Goal: Information Seeking & Learning: Learn about a topic

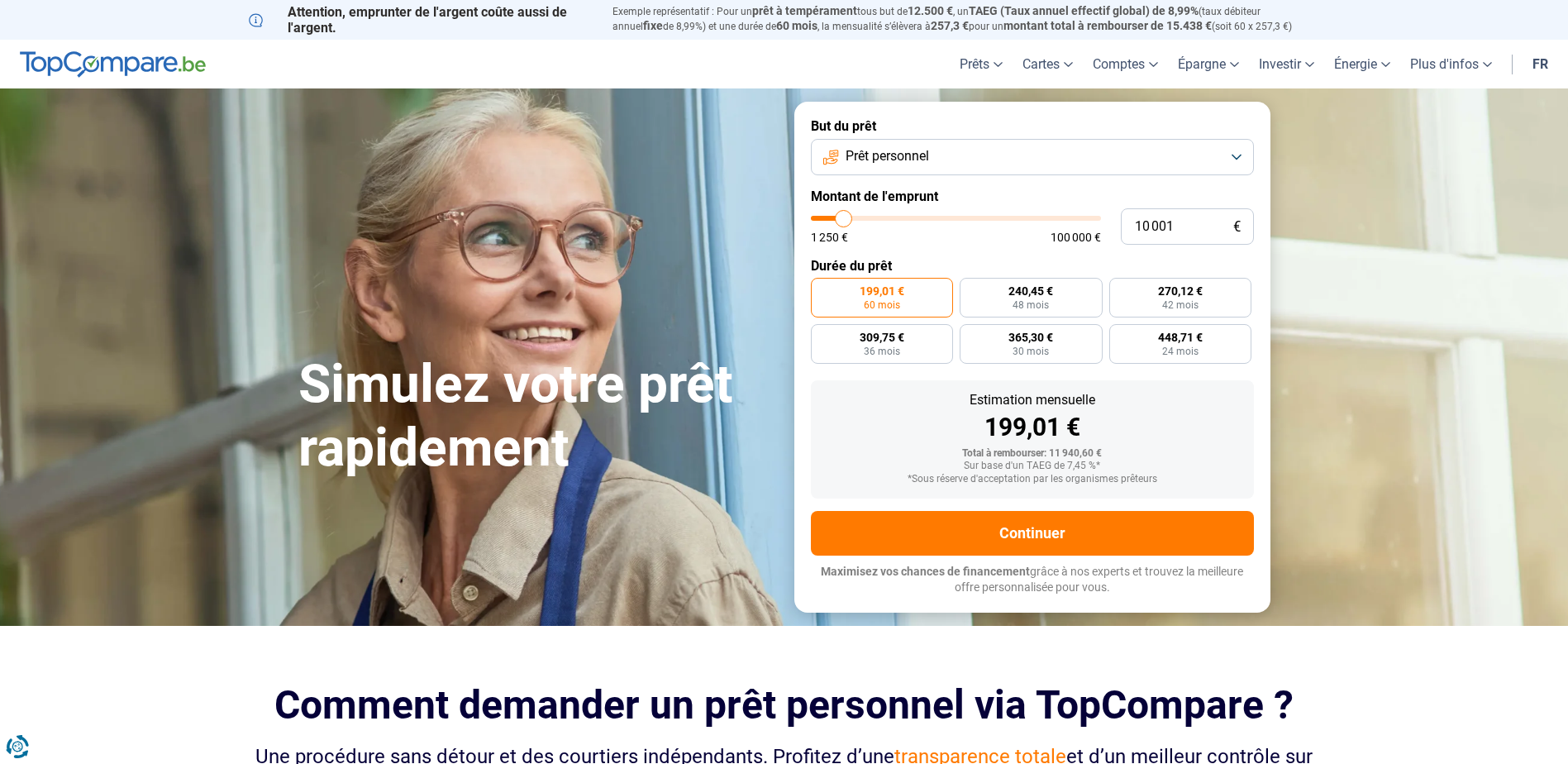
type input "10 500"
type input "10500"
type input "11 500"
type input "11500"
type input "11 750"
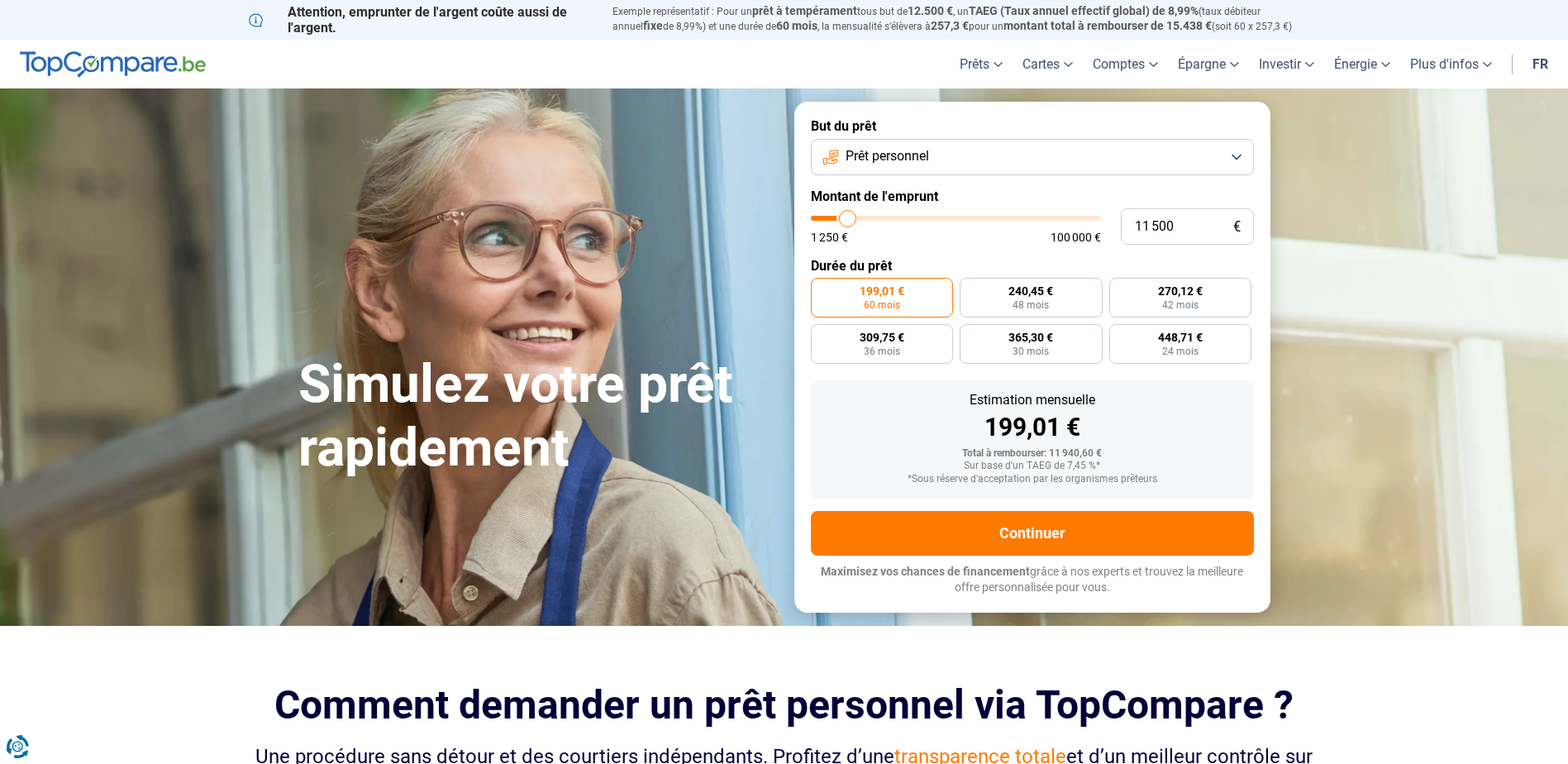
type input "11750"
type input "12 750"
type input "12750"
type input "13 500"
type input "13500"
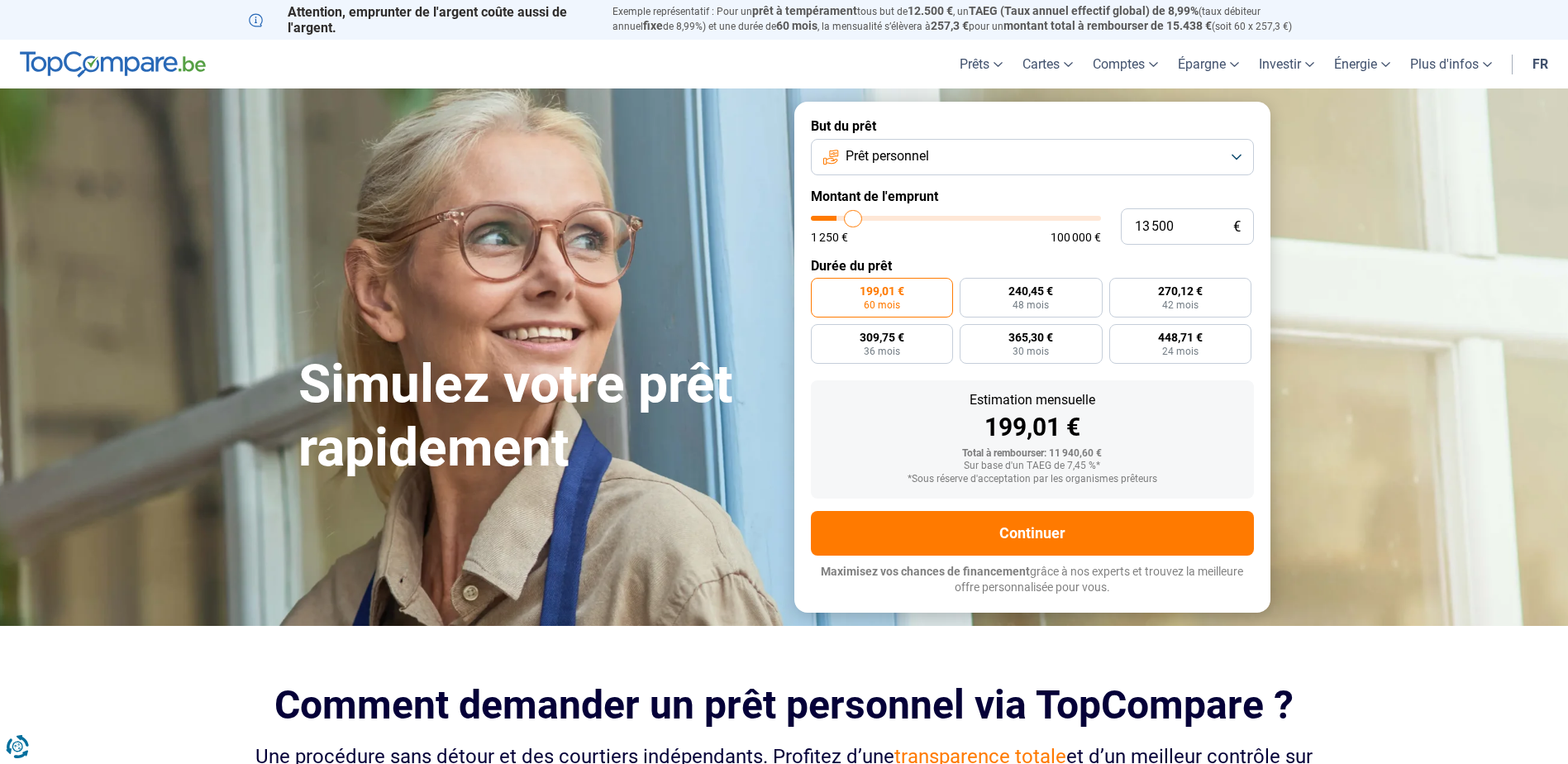
type input "14 750"
type input "14750"
type input "16 250"
type input "16250"
type input "17 750"
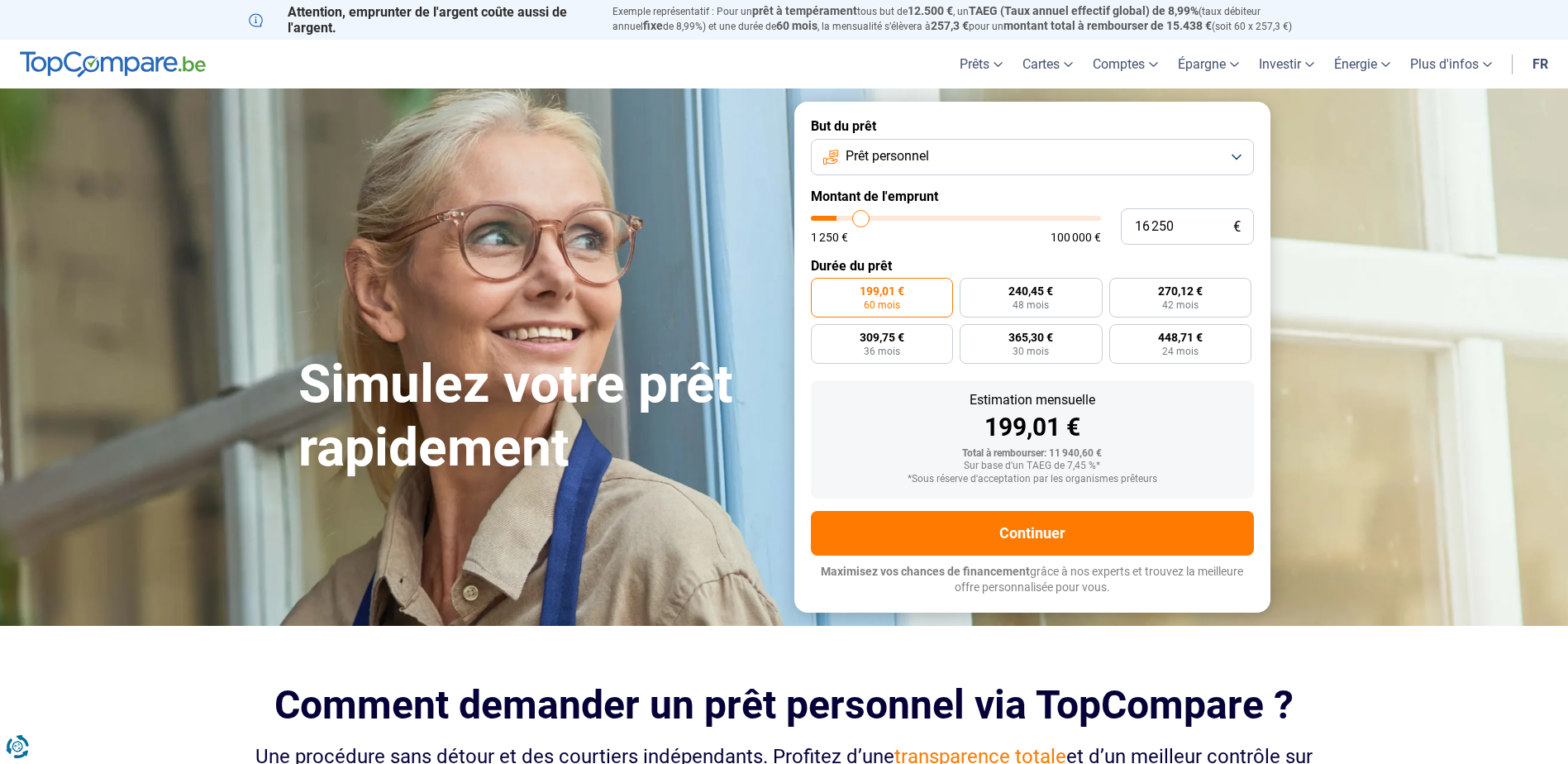
type input "17750"
type input "19 000"
type input "19000"
type input "20 000"
type input "20000"
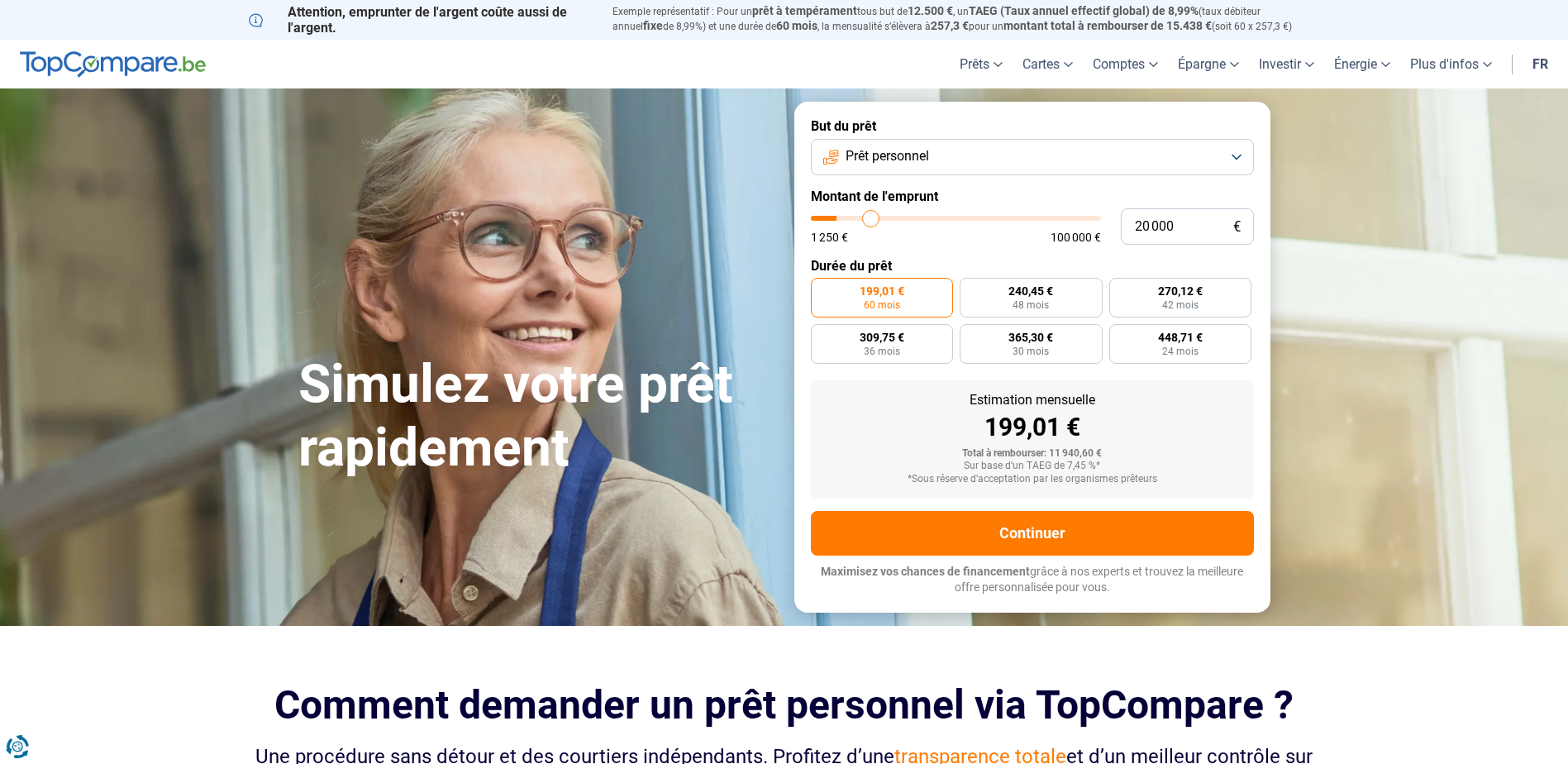
type input "20 500"
type input "20500"
type input "21 250"
type input "21250"
type input "21 750"
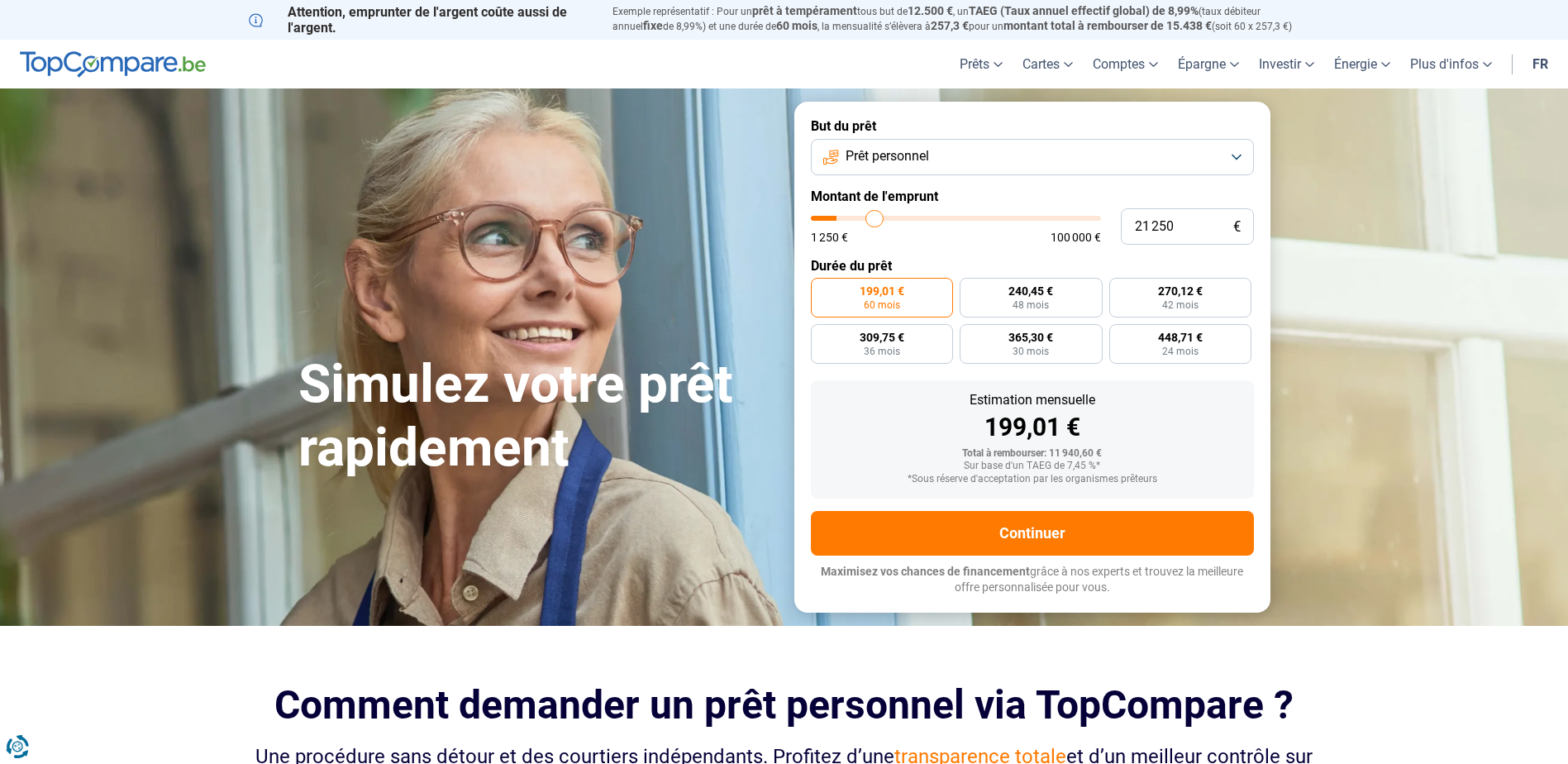
type input "21750"
type input "22 750"
type input "22750"
type input "23 000"
type input "23000"
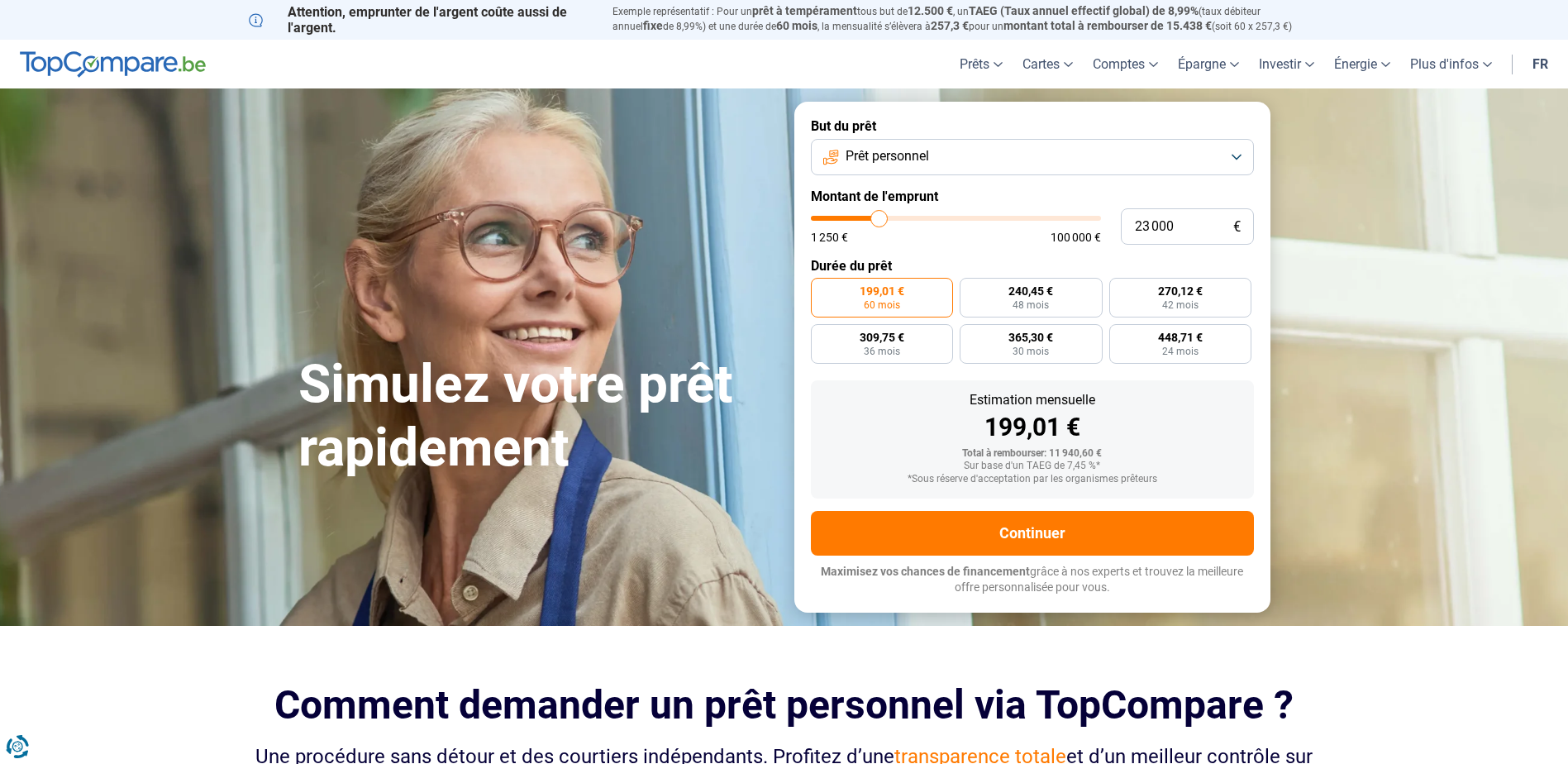
type input "23 500"
type input "23500"
type input "24 500"
type input "24500"
type input "25 250"
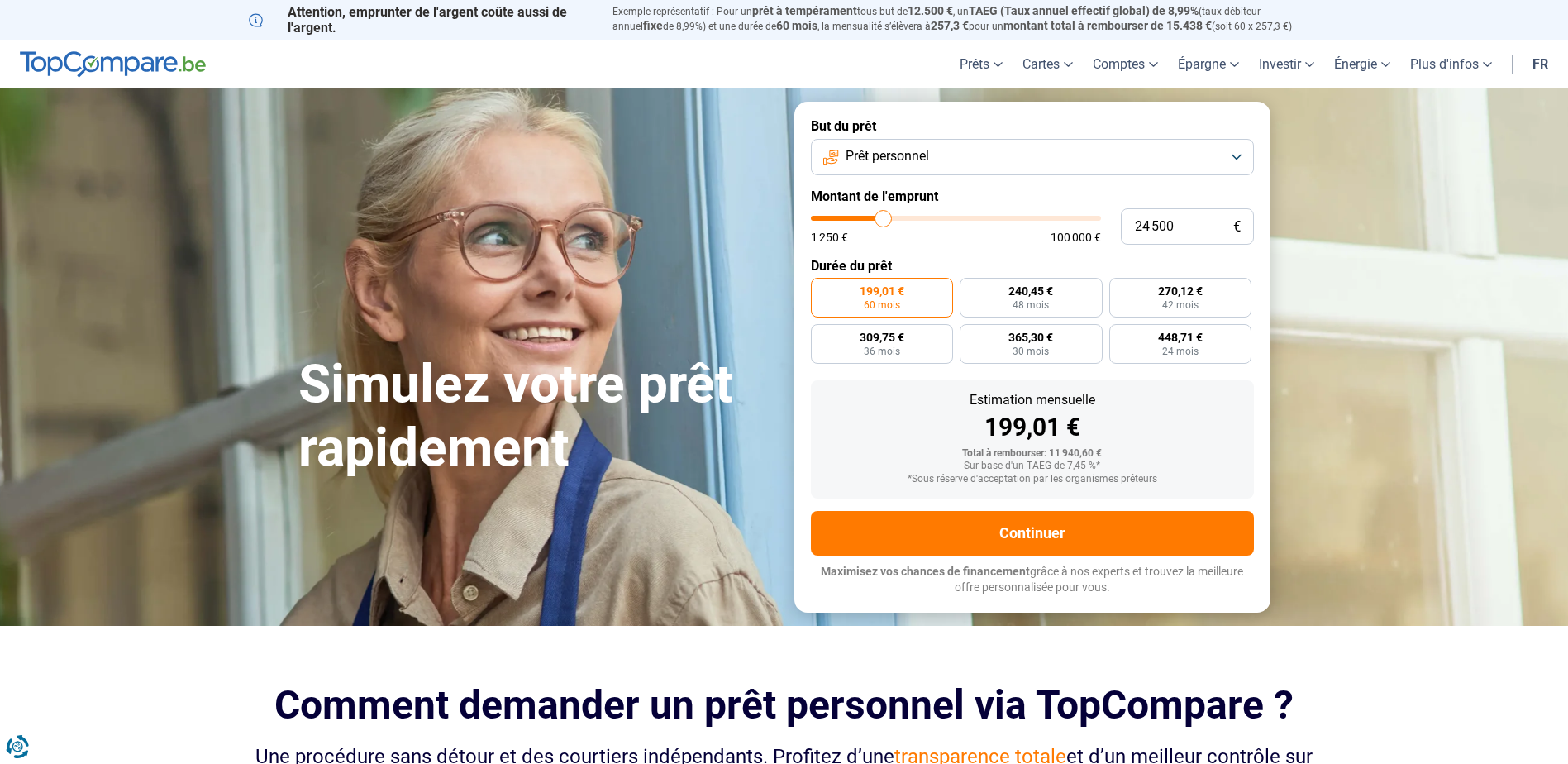
type input "25250"
type input "26 500"
type input "26500"
type input "27 250"
type input "27250"
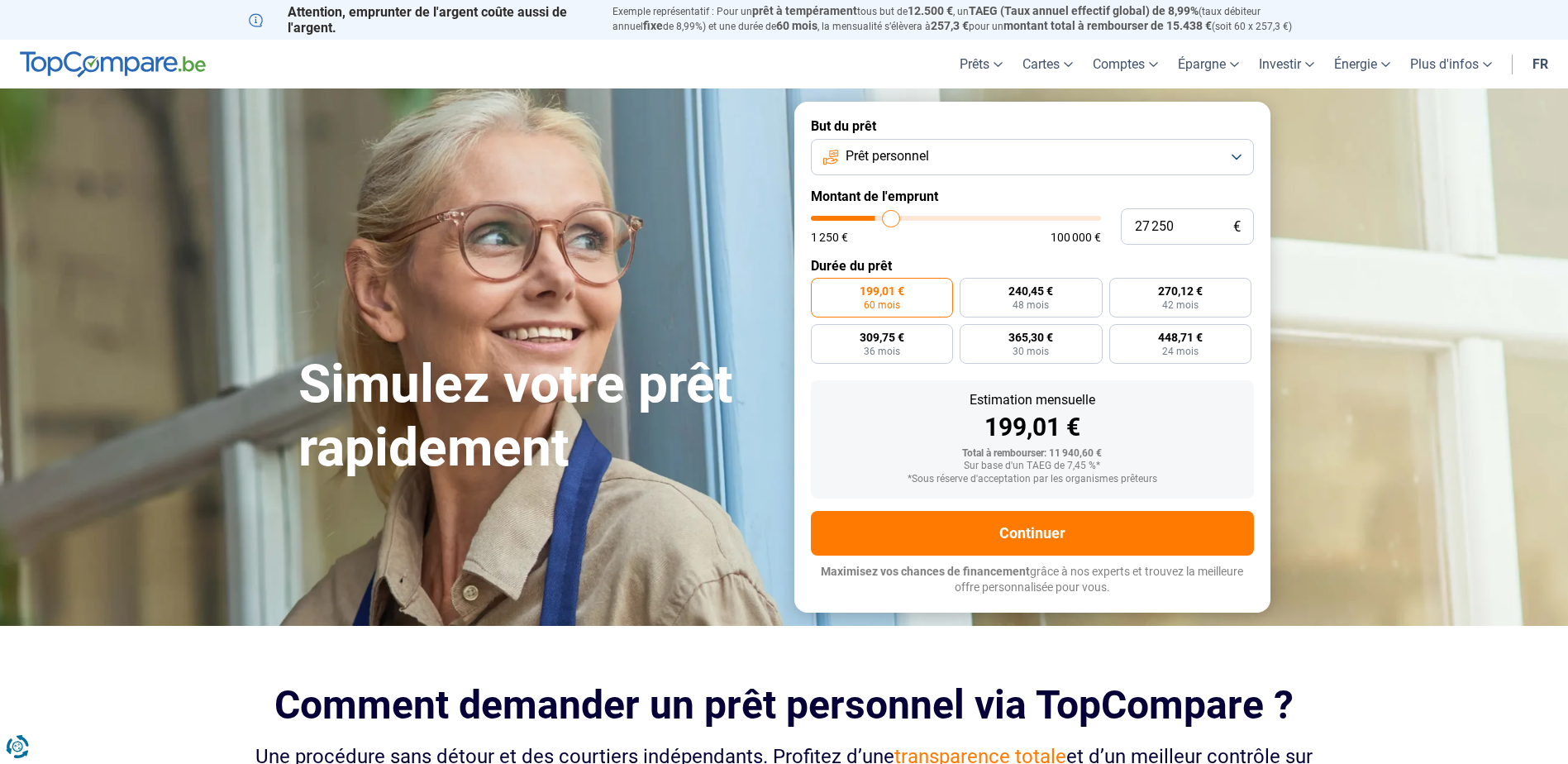
type input "28 750"
type input "28750"
type input "29 250"
type input "29250"
type input "29 500"
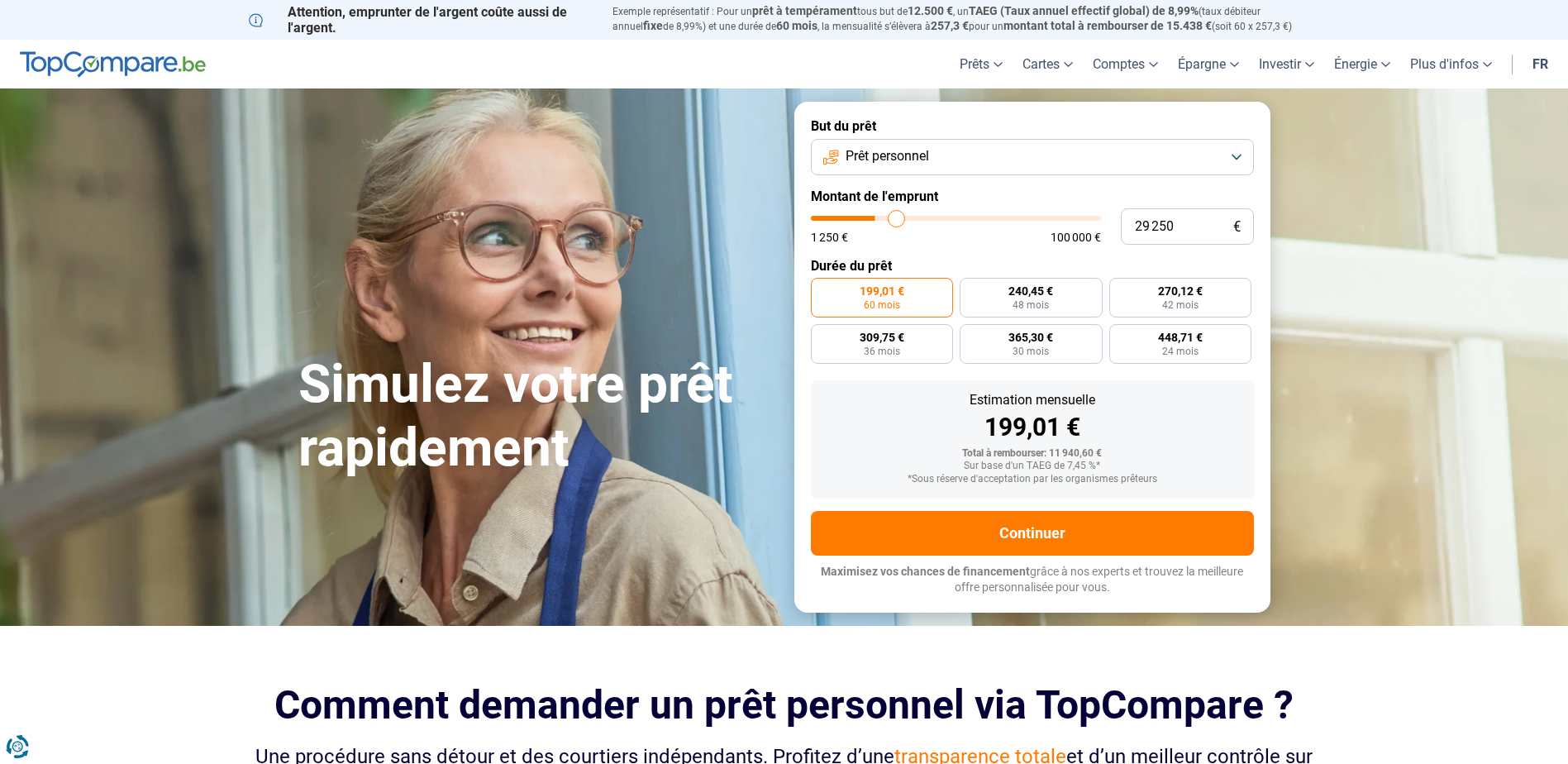
type input "29500"
type input "29 750"
type input "29750"
type input "30 250"
type input "30250"
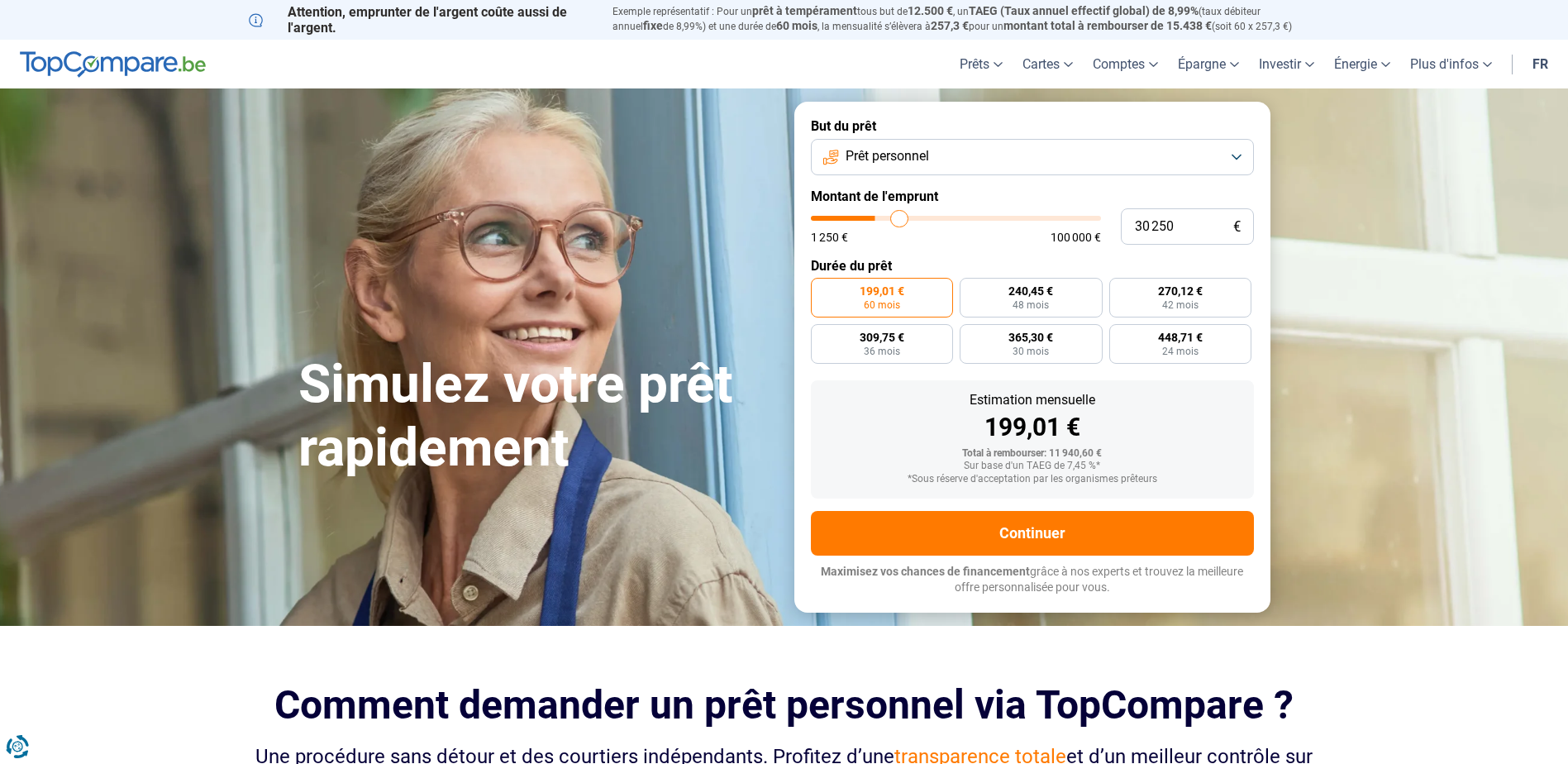
type input "30 500"
type input "30500"
type input "30 750"
type input "30750"
type input "31 000"
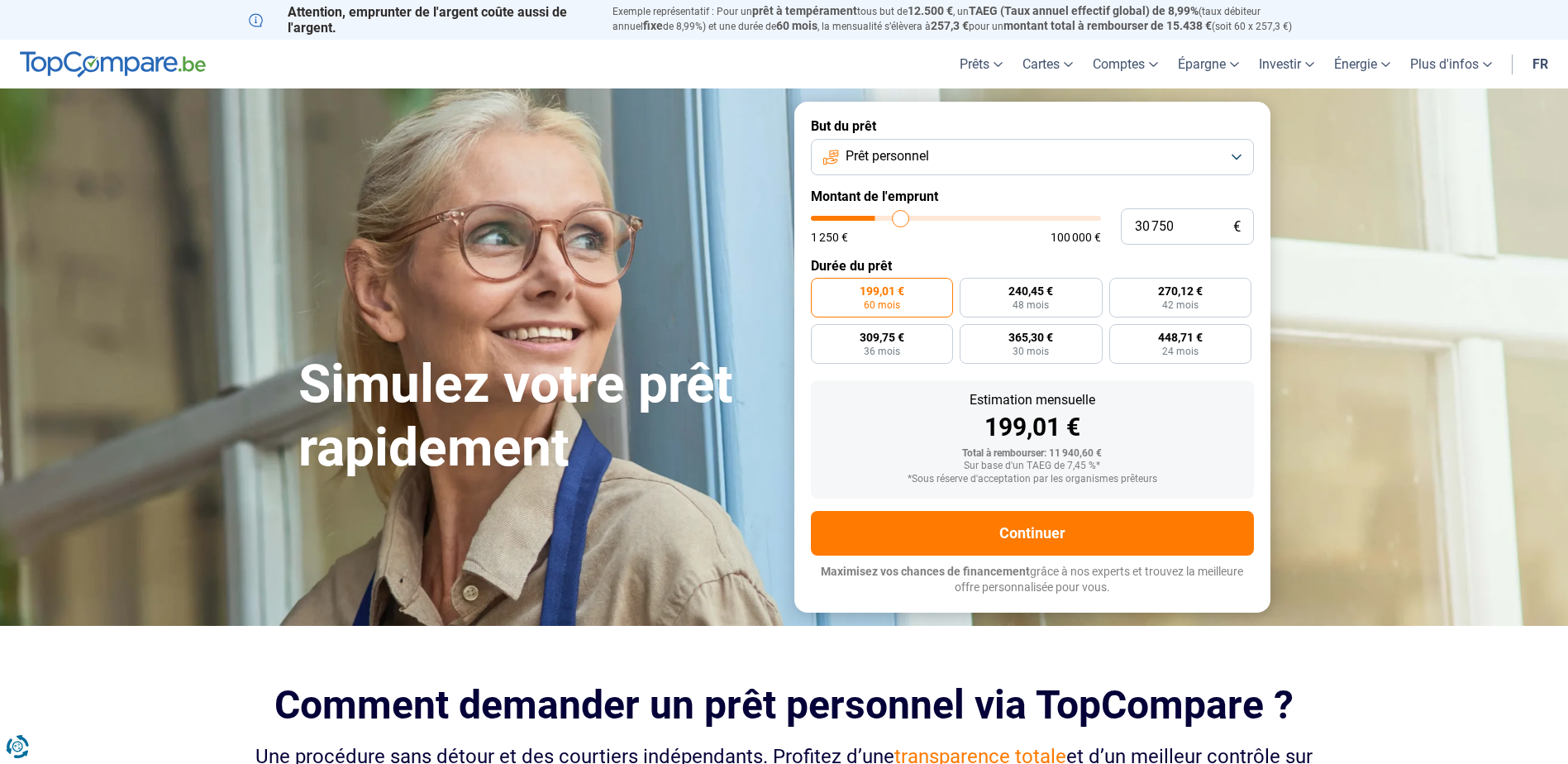
type input "31000"
type input "31 750"
type input "31750"
type input "32 000"
type input "32000"
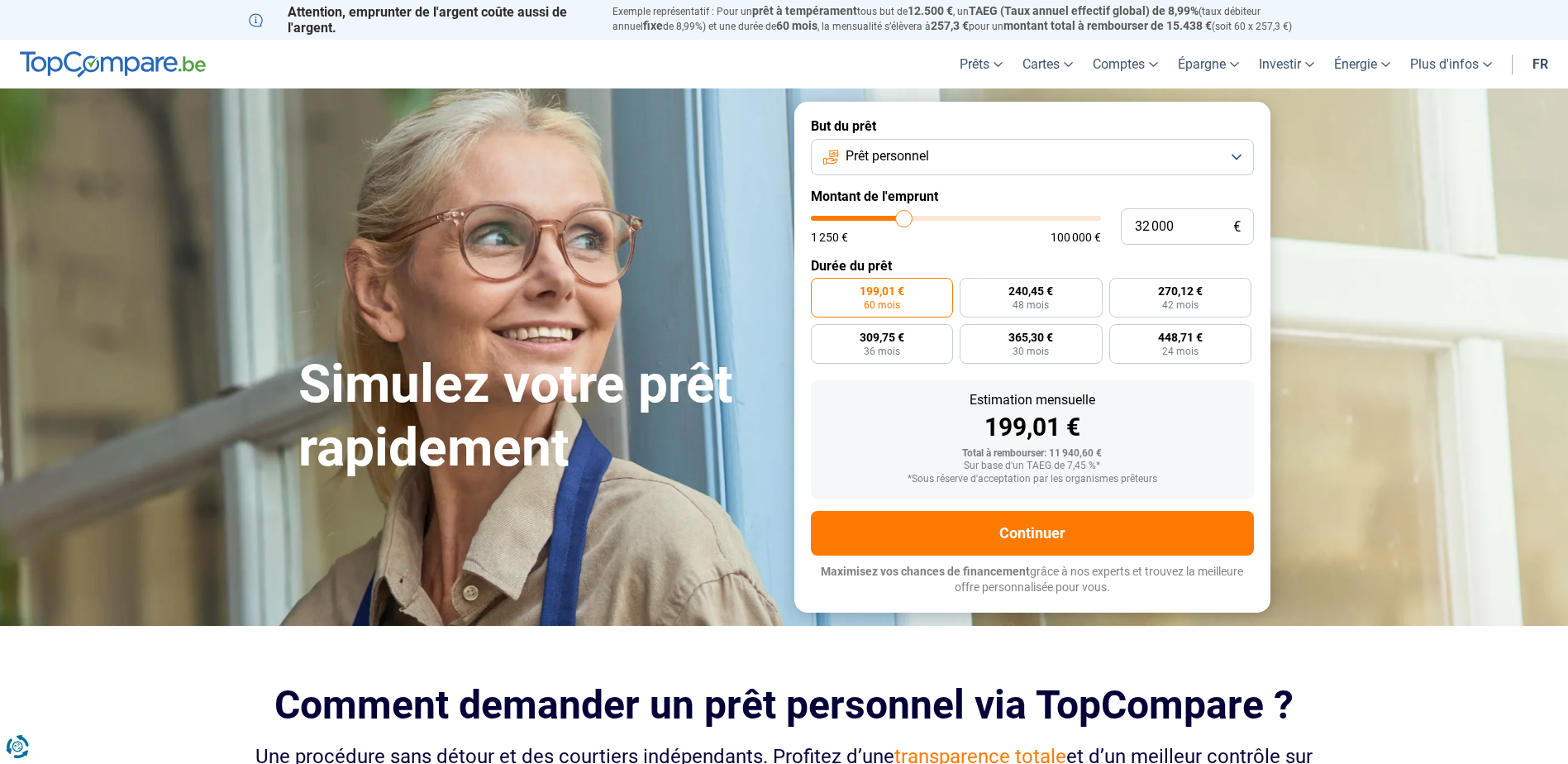
type input "32 250"
type input "32250"
type input "32 500"
type input "32500"
type input "32 750"
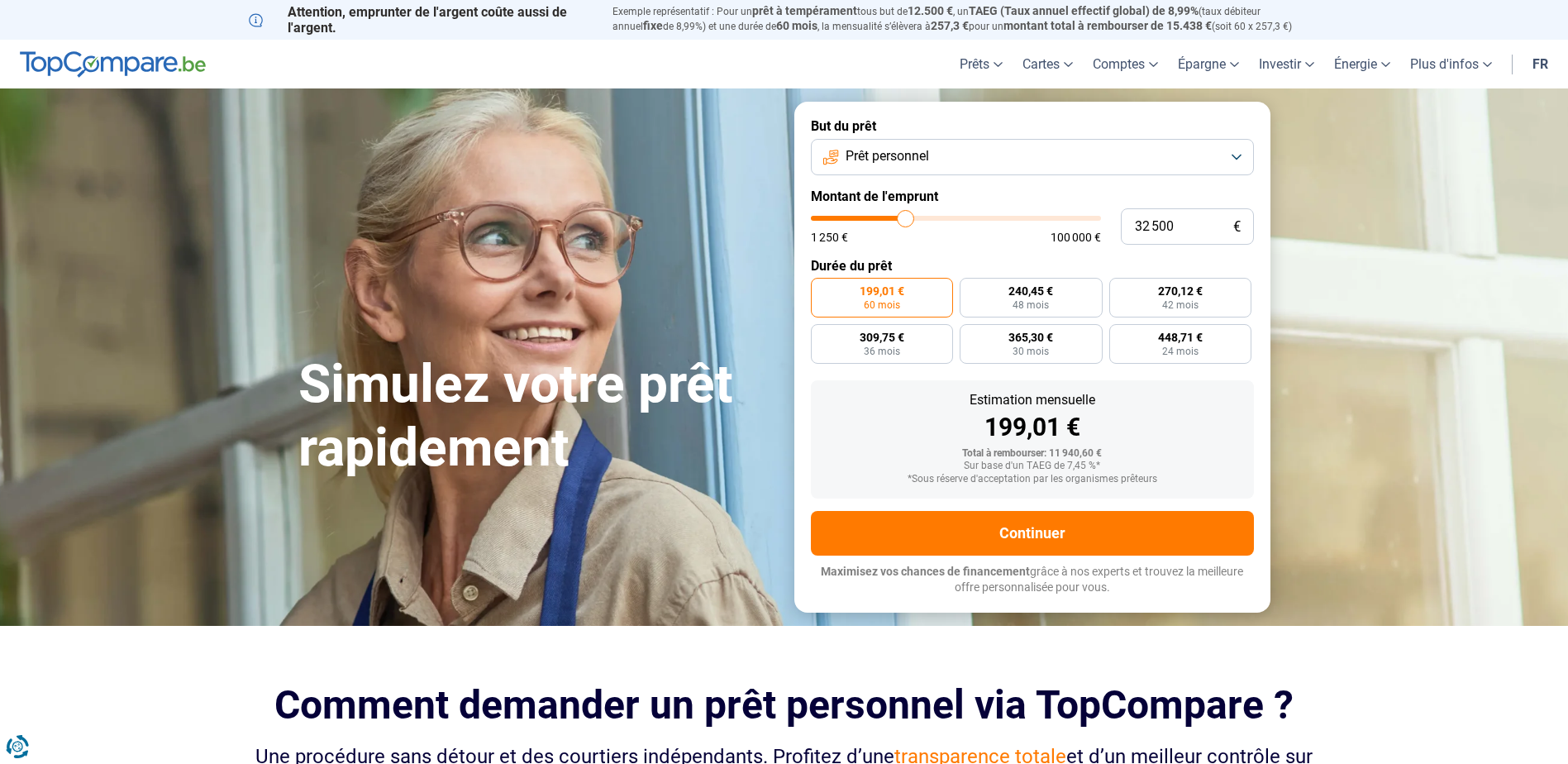
type input "32750"
type input "33 250"
type input "33250"
type input "33 500"
type input "33500"
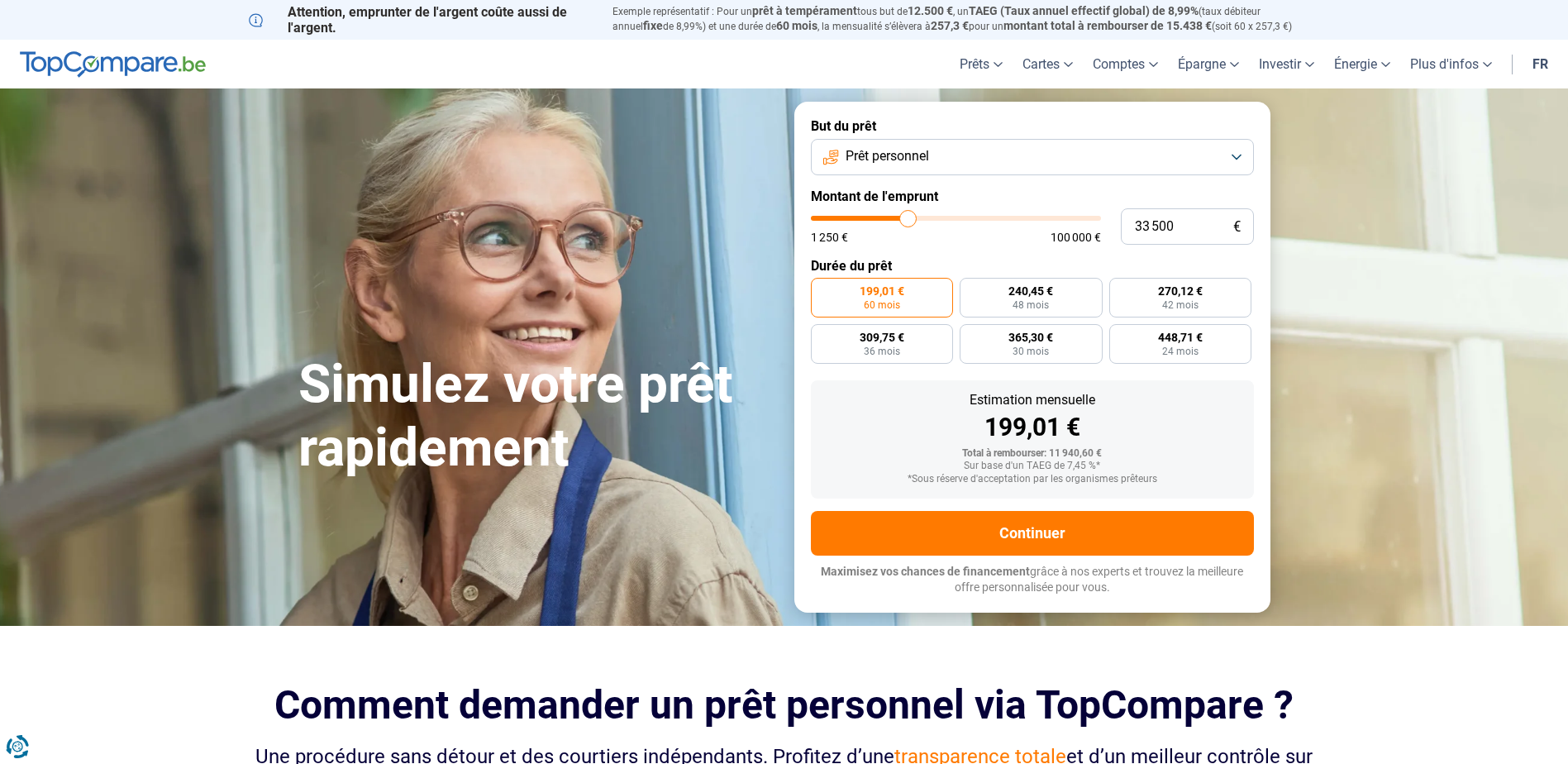
type input "33 750"
type input "33750"
type input "34 750"
type input "34750"
type input "35 250"
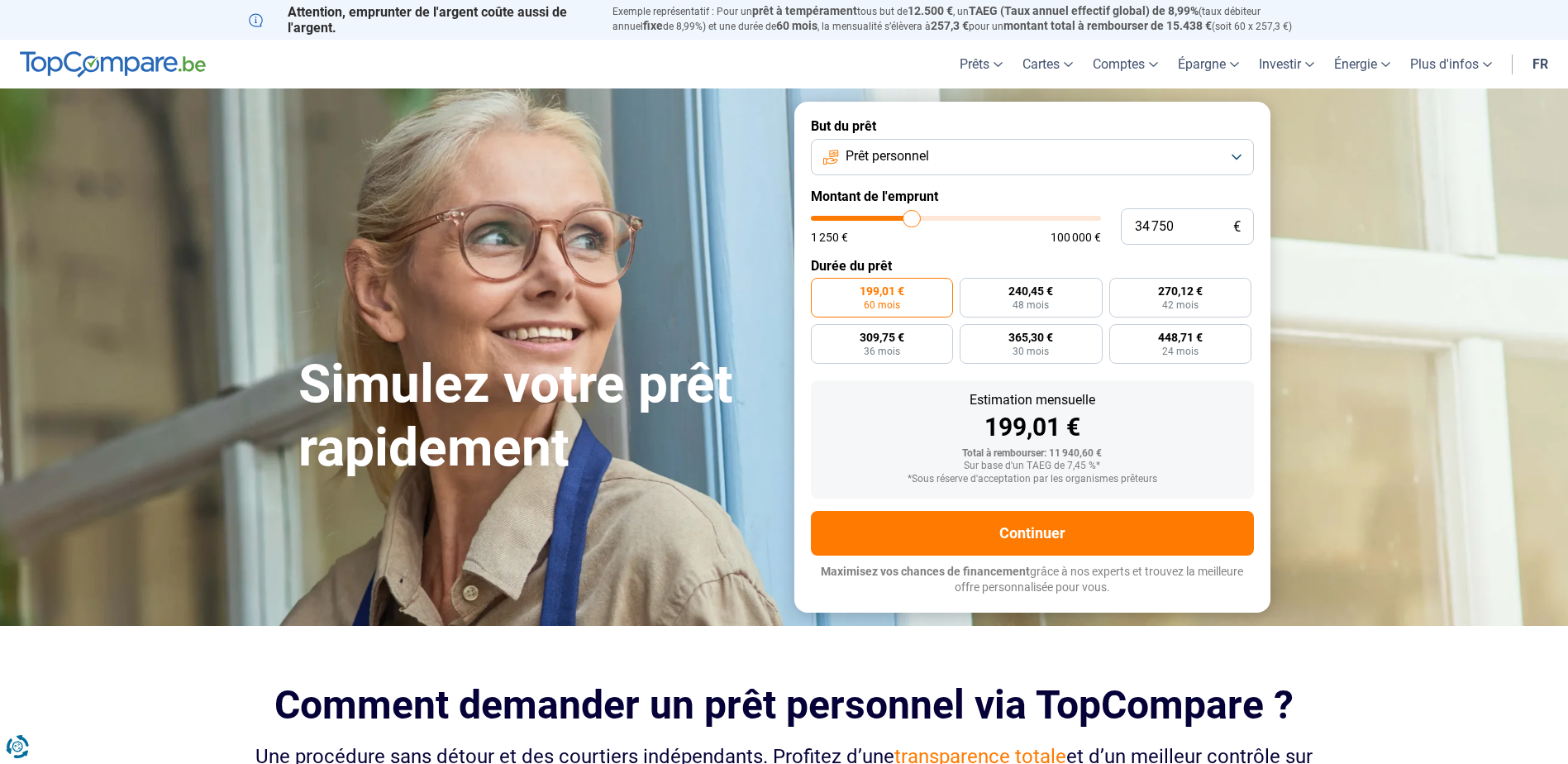
type input "35250"
type input "35 750"
type input "35750"
type input "36 500"
type input "36500"
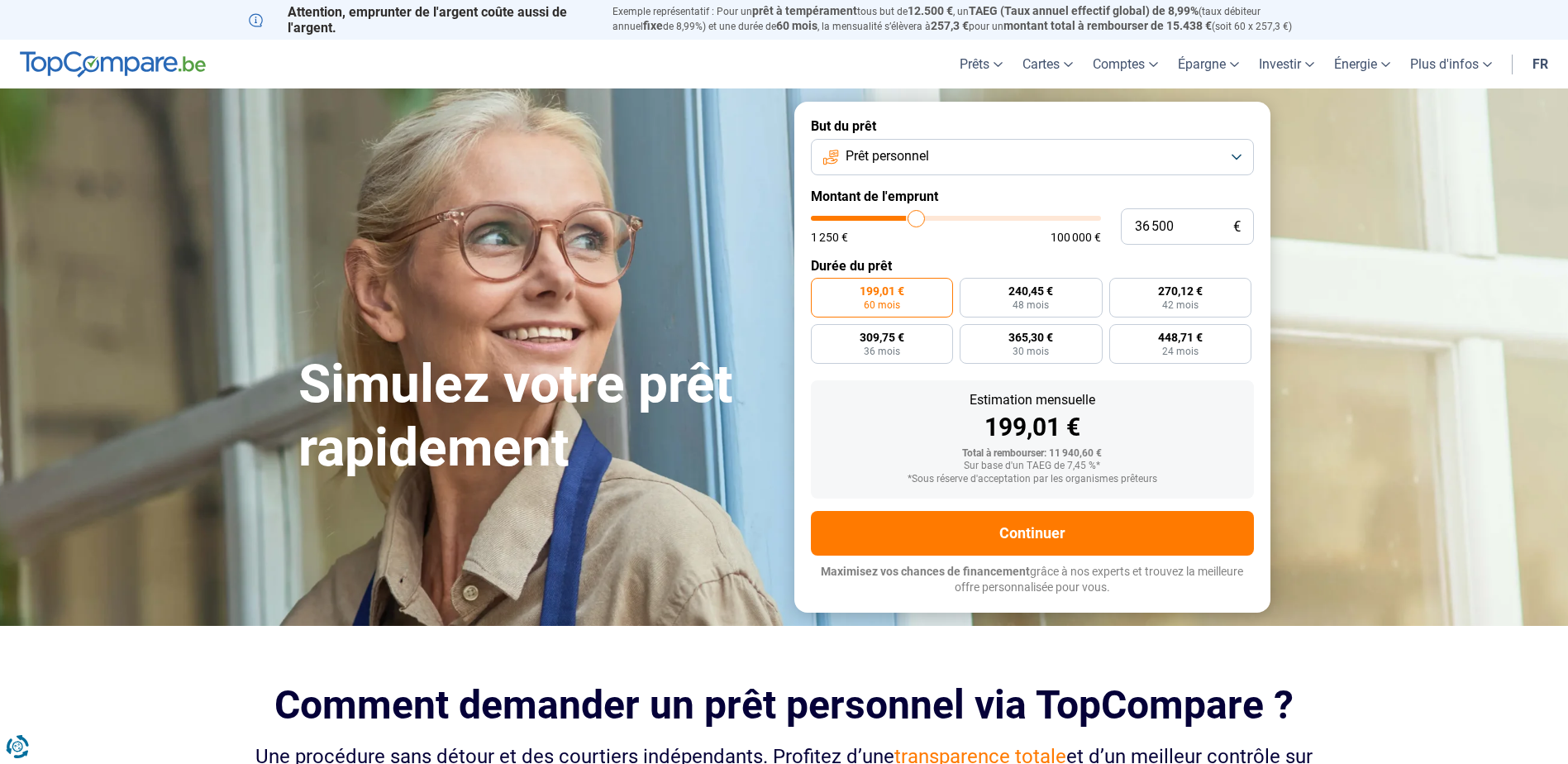
type input "37 250"
type input "37250"
type input "38 250"
type input "38250"
type input "39 250"
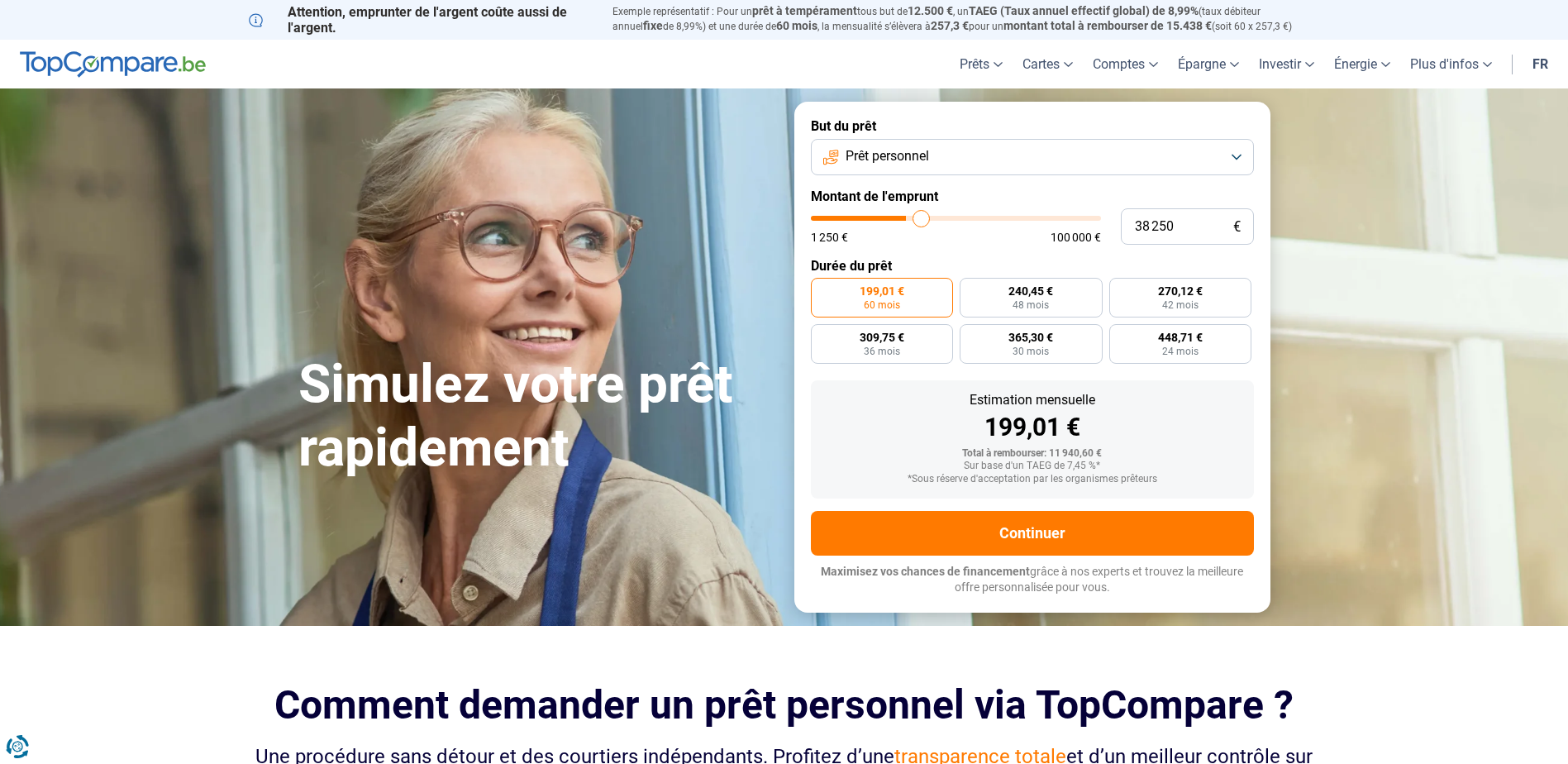
type input "39250"
type input "39 750"
type input "39750"
type input "40 000"
type input "40000"
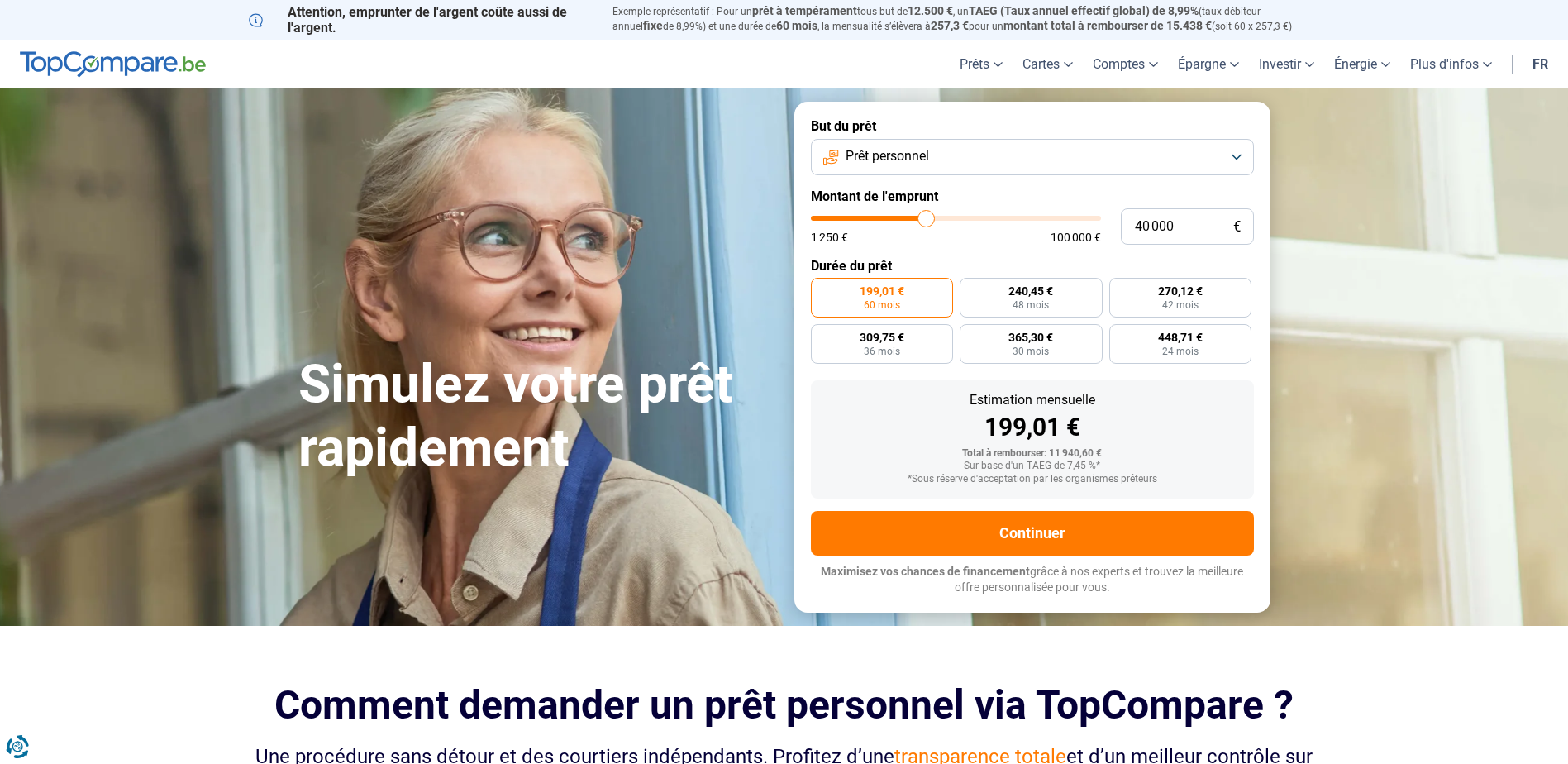
type input "40 250"
type input "40250"
type input "41 000"
type input "41000"
type input "41 250"
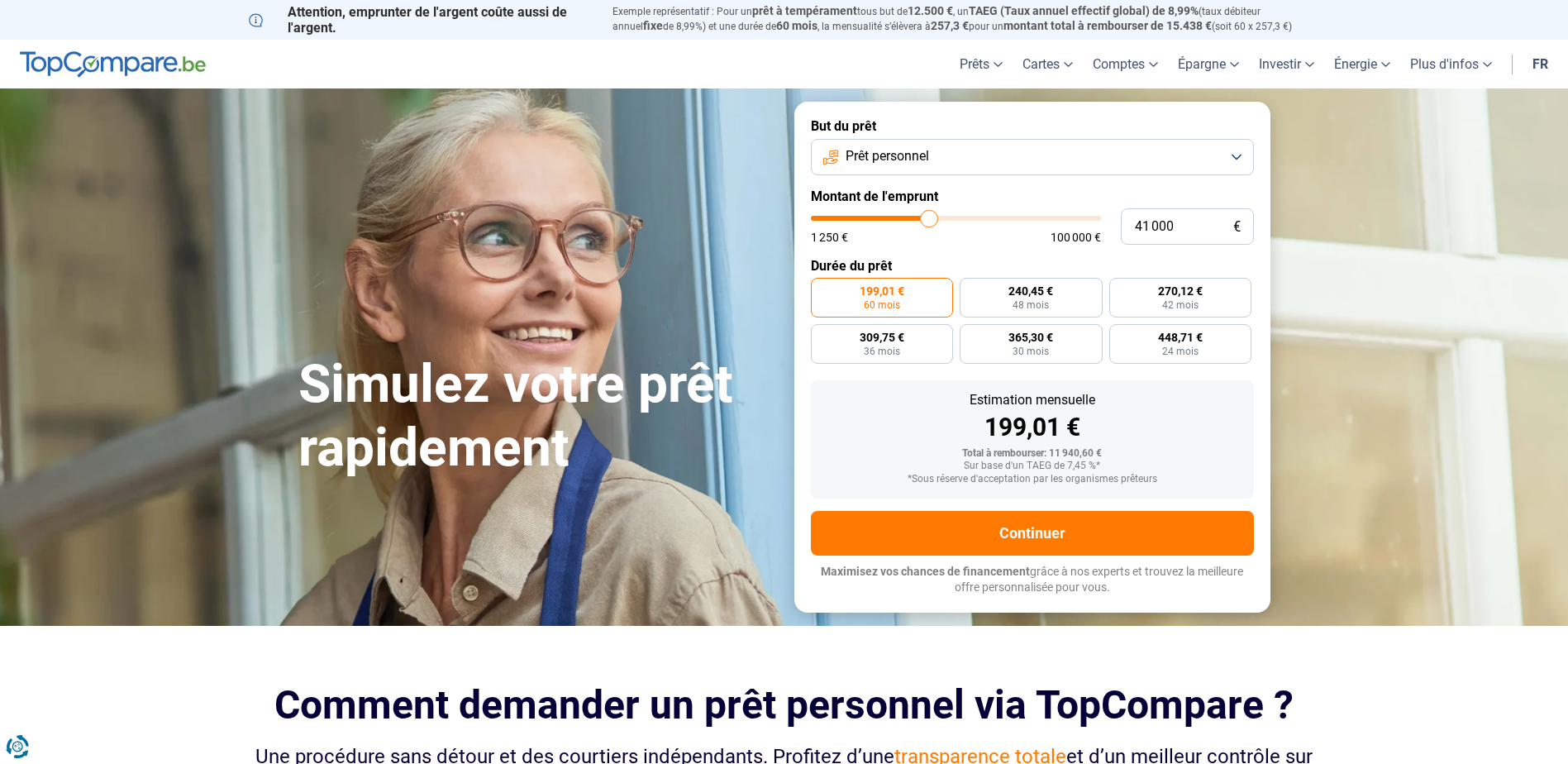
type input "41250"
type input "42 000"
type input "42000"
type input "42 250"
type input "42250"
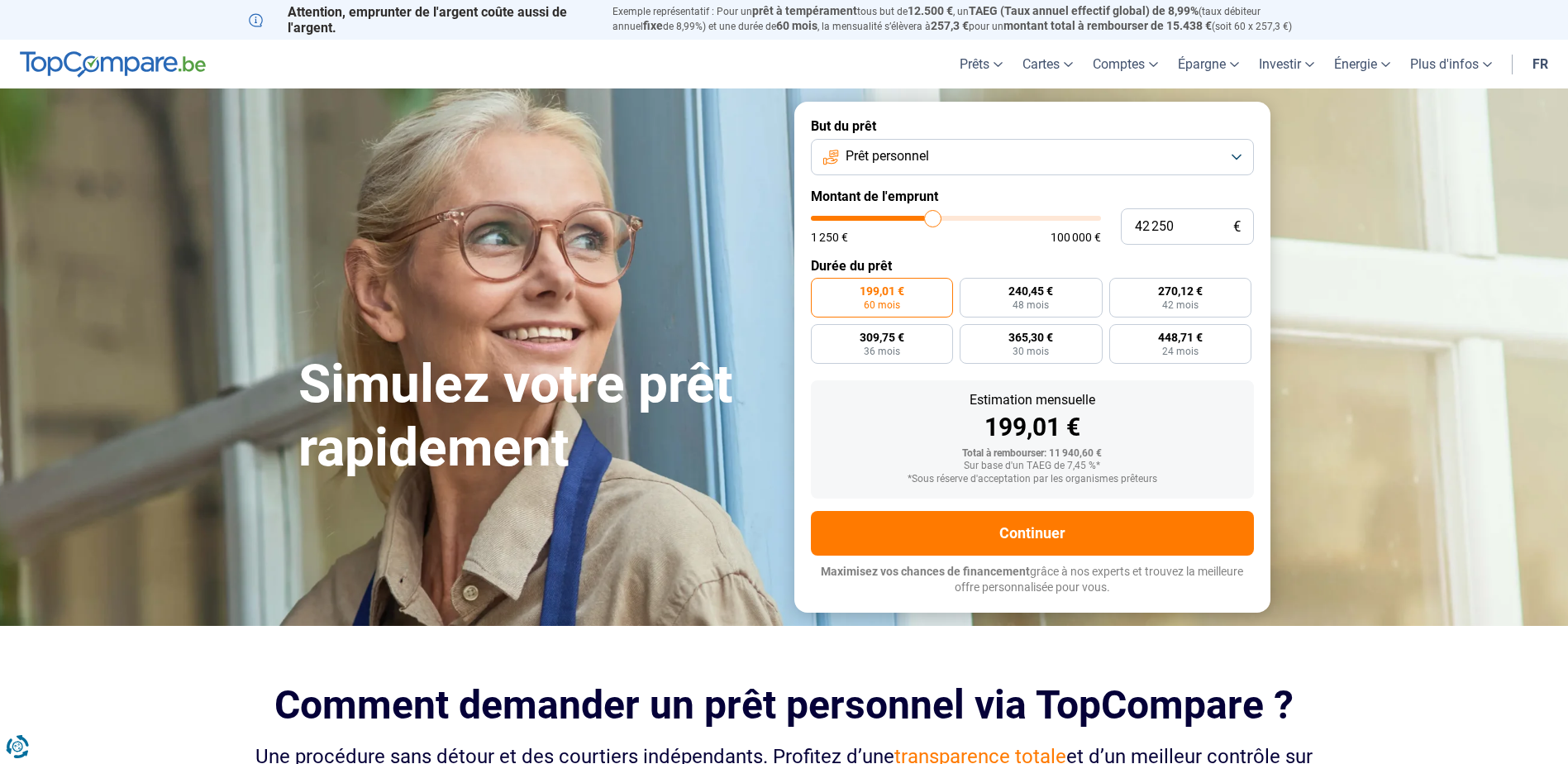
type input "42 750"
type input "42750"
type input "43 750"
type input "43750"
type input "44 500"
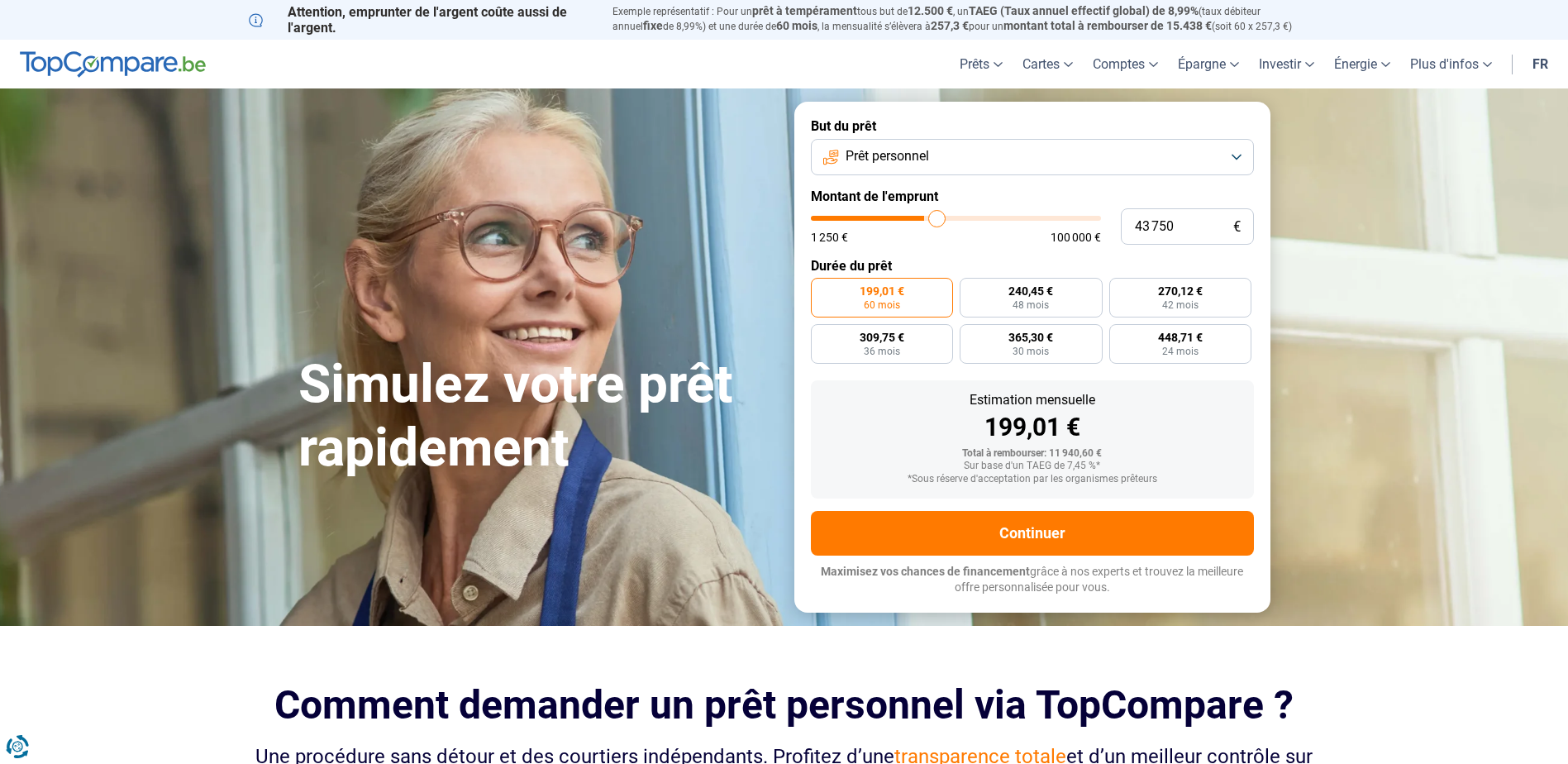
type input "44500"
type input "45 000"
type input "45000"
type input "45 250"
type input "45250"
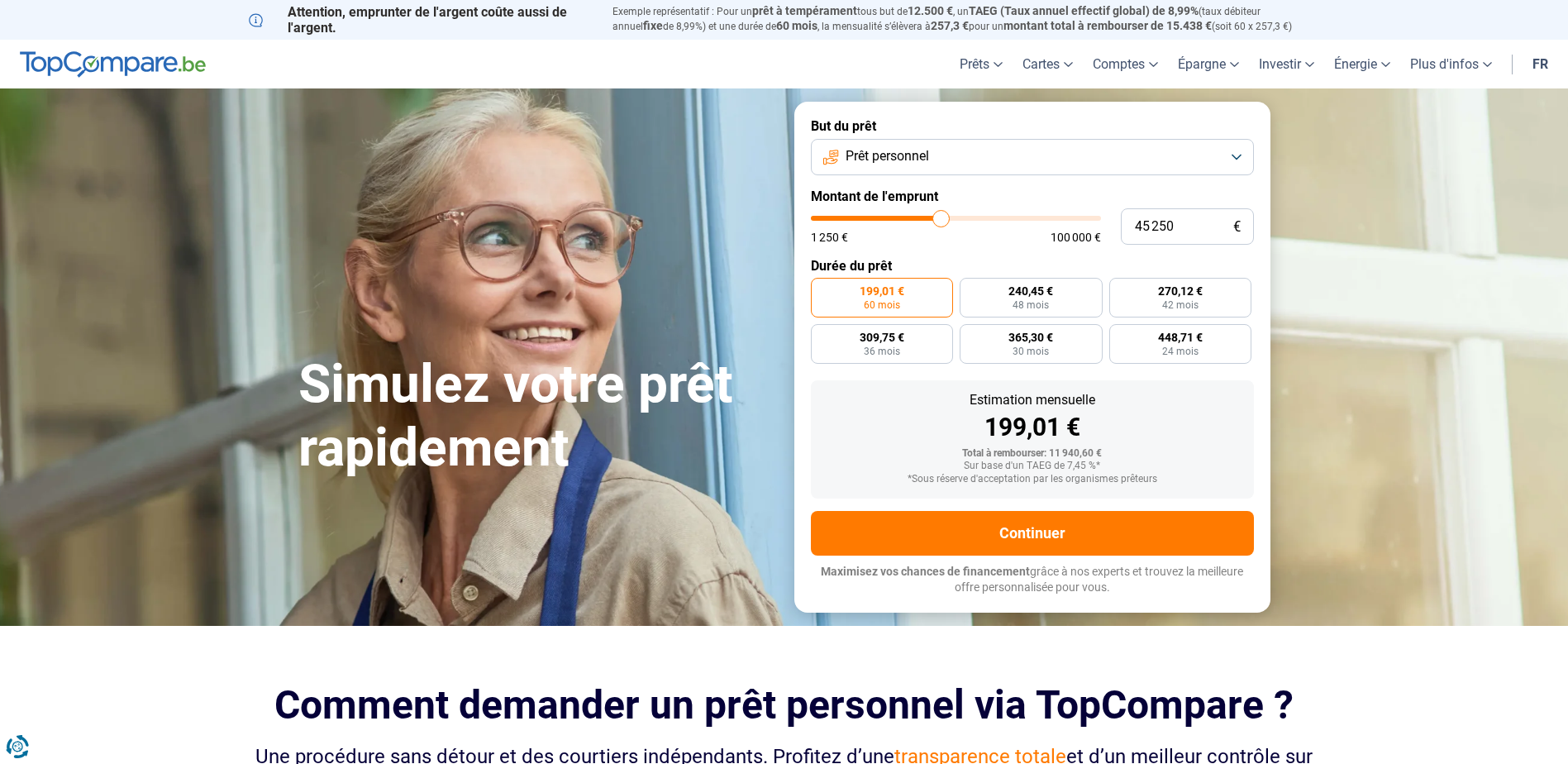
type input "45 500"
type input "45500"
type input "45 750"
type input "45750"
type input "46 500"
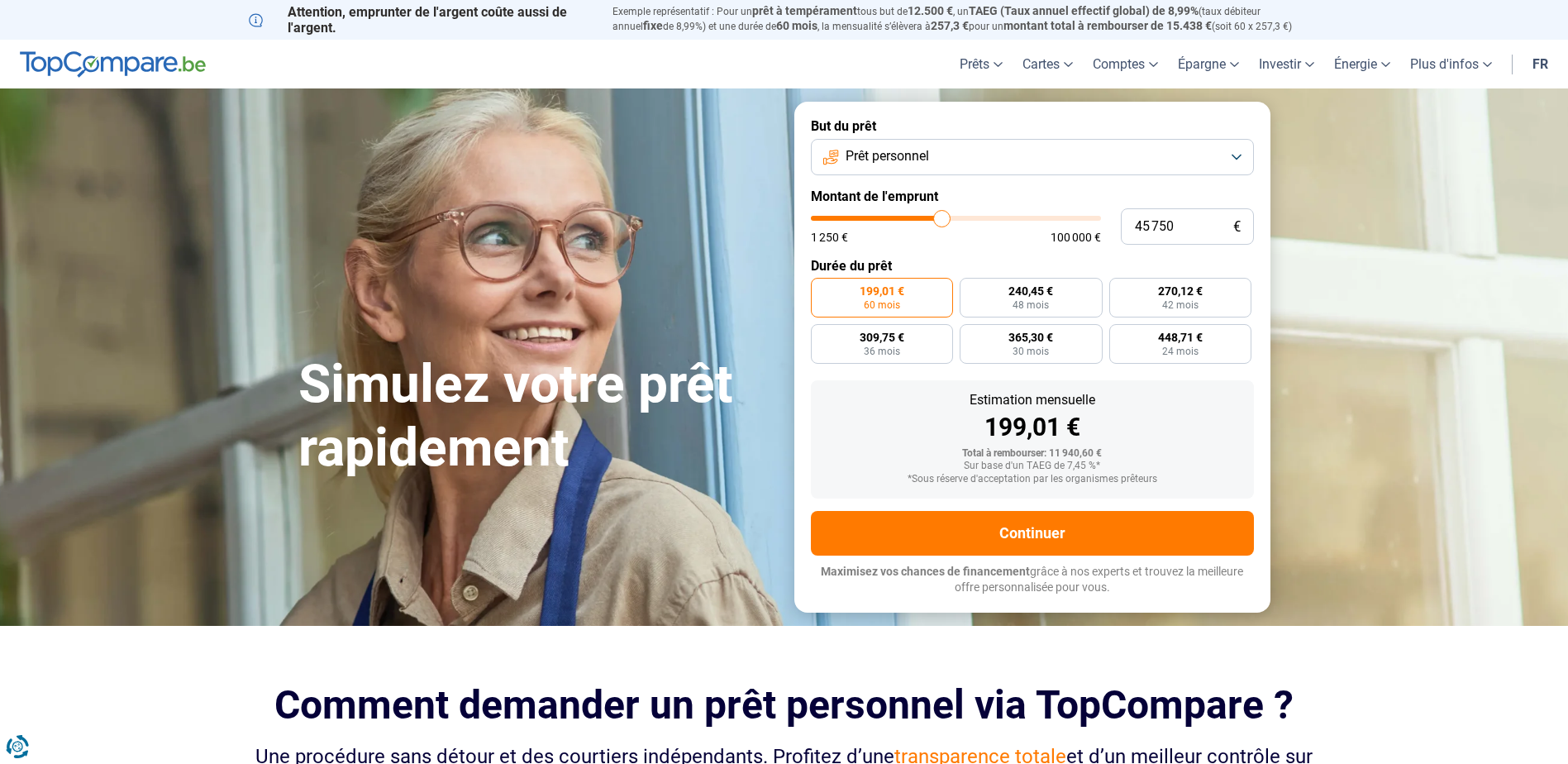
type input "46500"
type input "46 750"
type input "46750"
type input "47 500"
type input "47500"
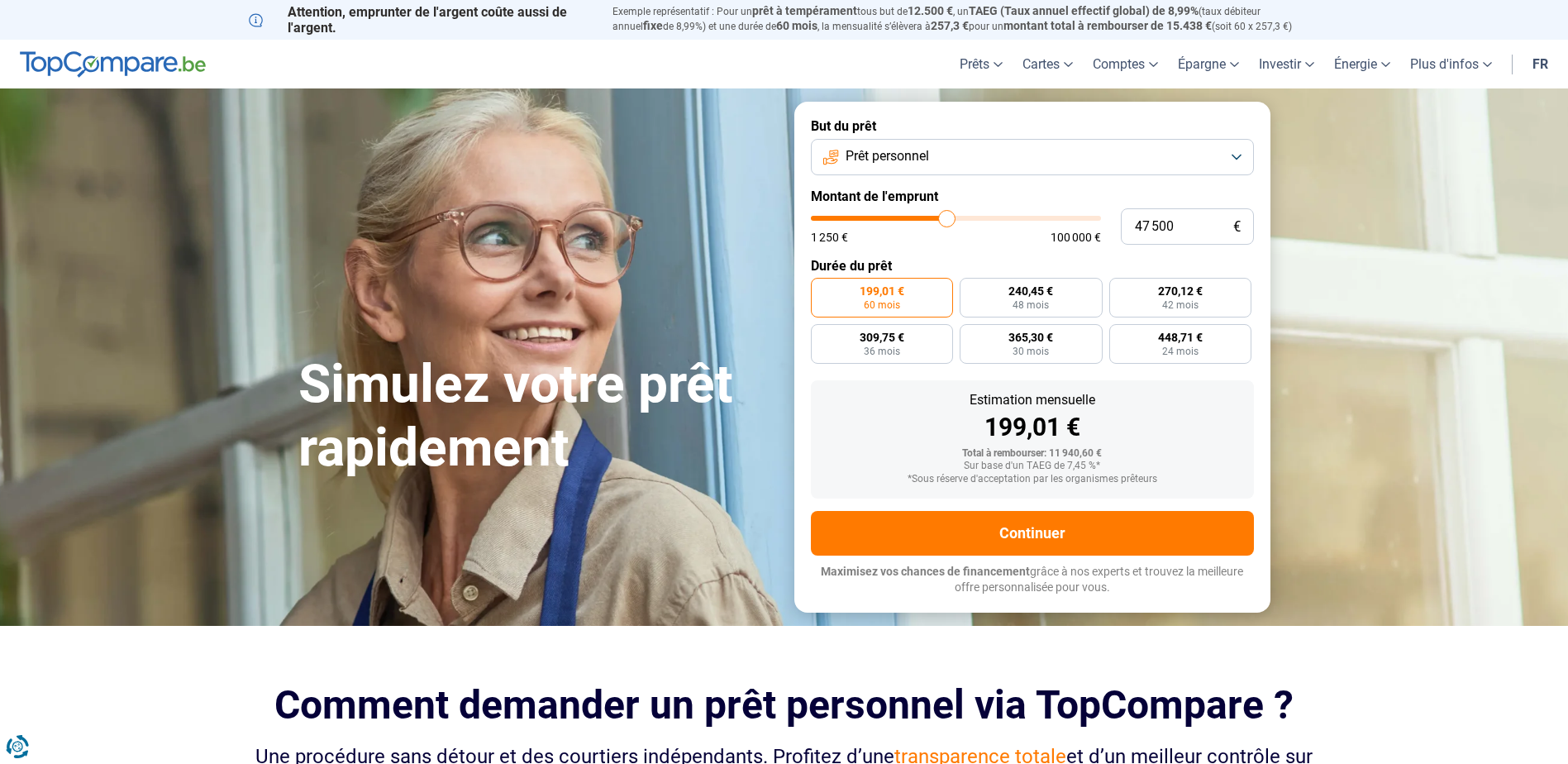
type input "48 250"
type input "48250"
type input "48 500"
type input "48500"
type input "49 000"
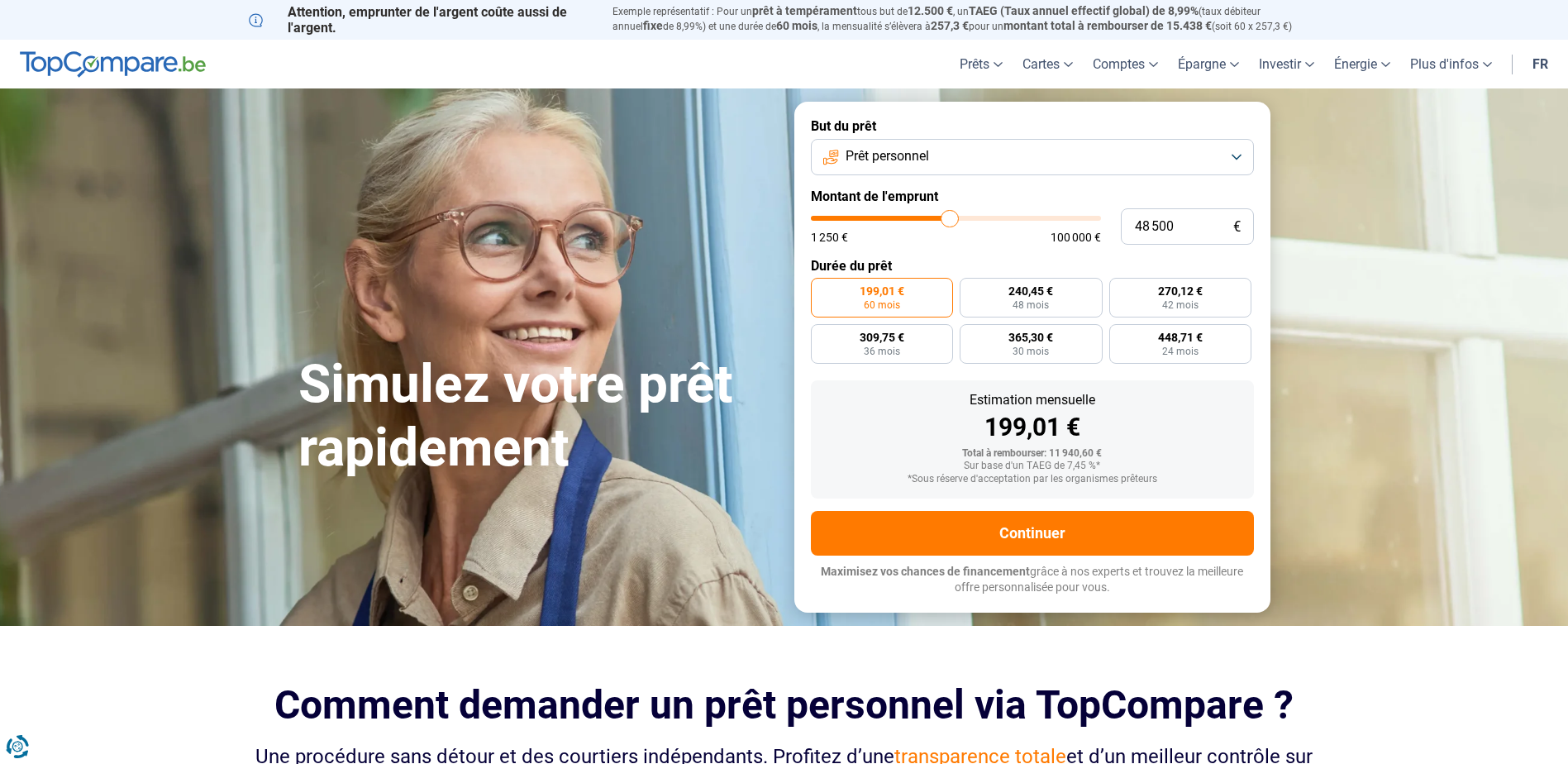
type input "49000"
type input "49 750"
type input "49750"
type input "50 250"
type input "50250"
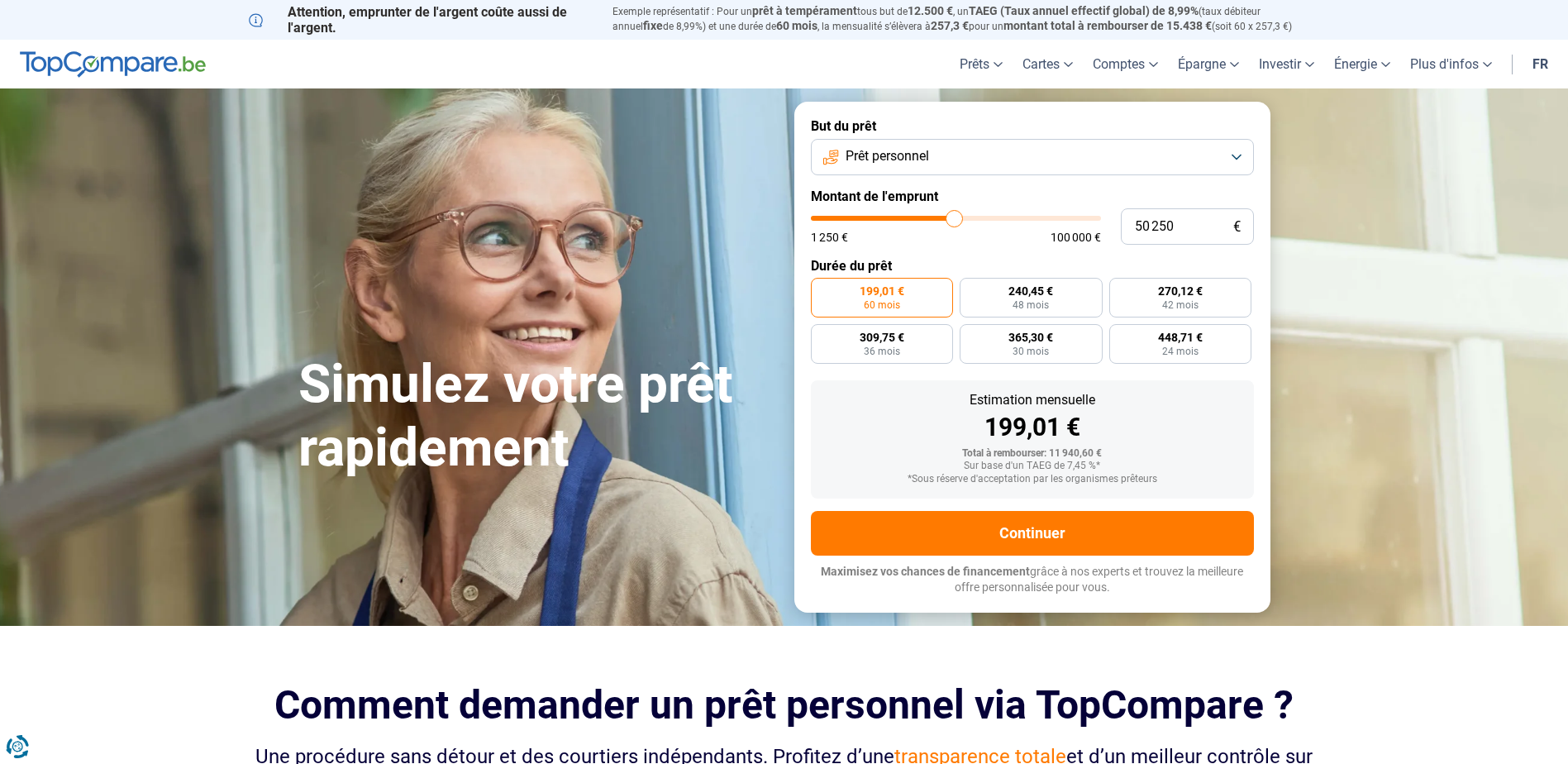
type input "50 500"
type input "50500"
type input "51 000"
type input "51000"
type input "51 250"
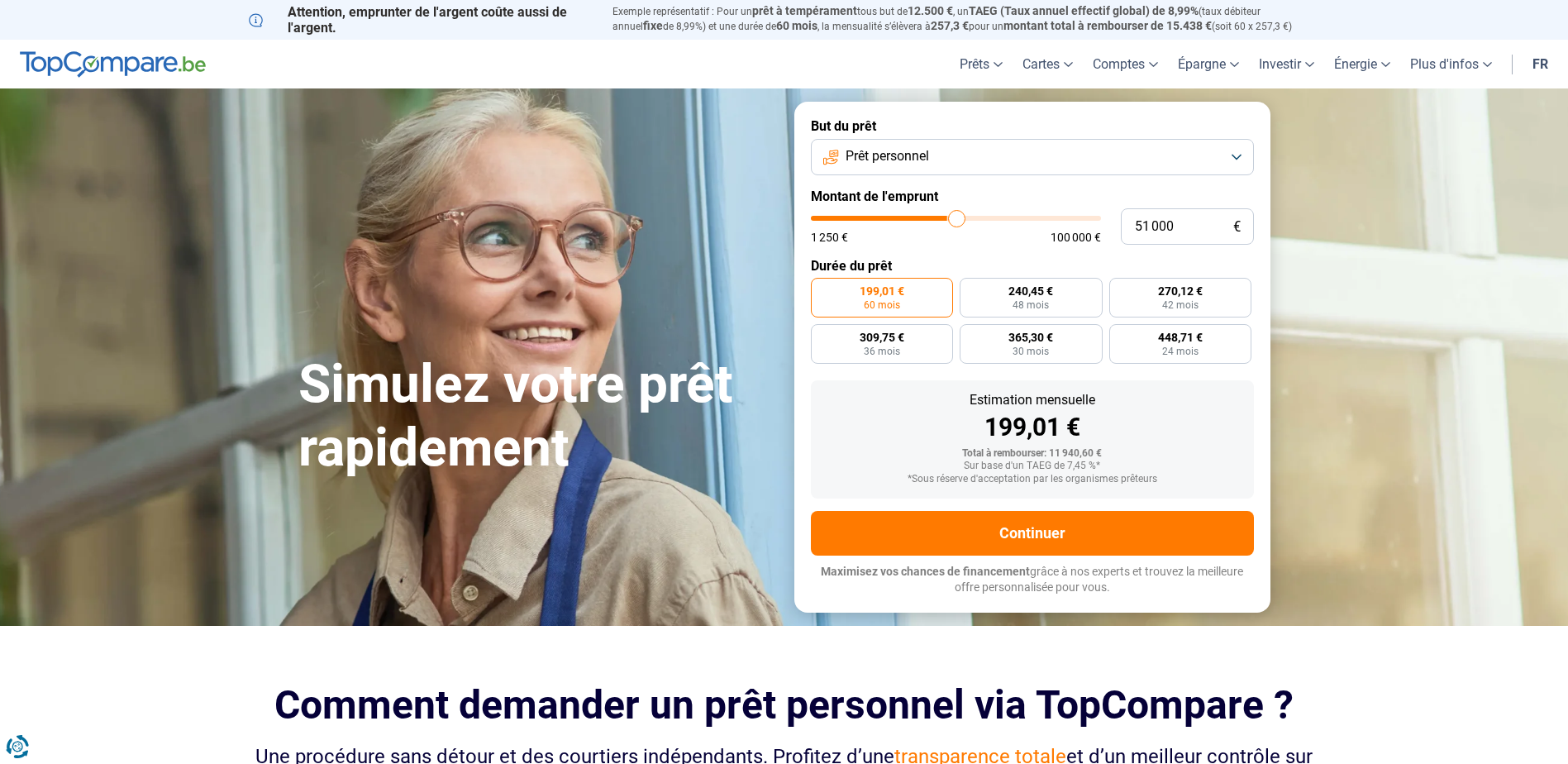
type input "51250"
type input "51 500"
type input "51500"
type input "51 750"
type input "51750"
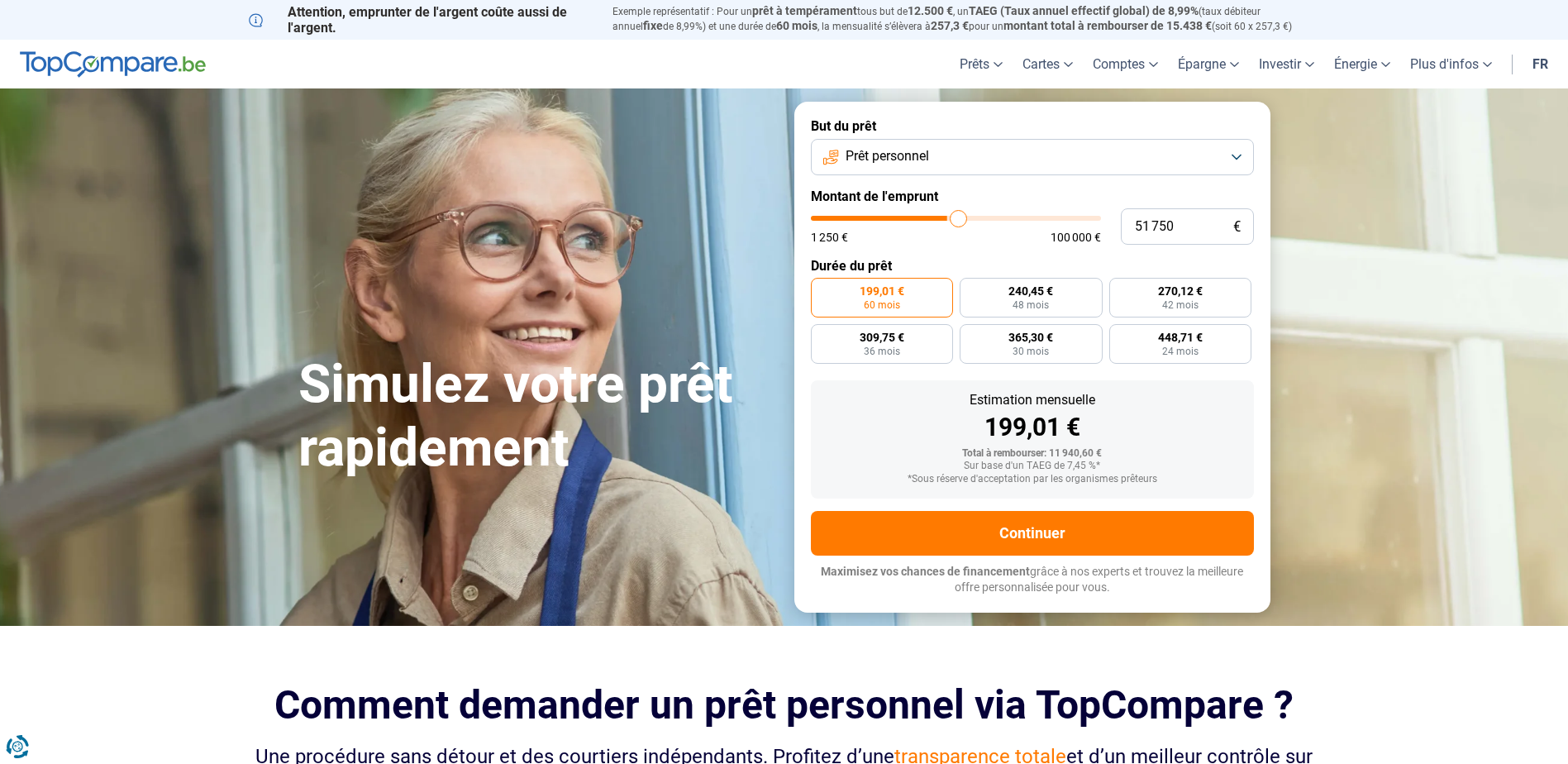
type input "52 500"
type input "52500"
type input "52 750"
type input "52750"
type input "53 250"
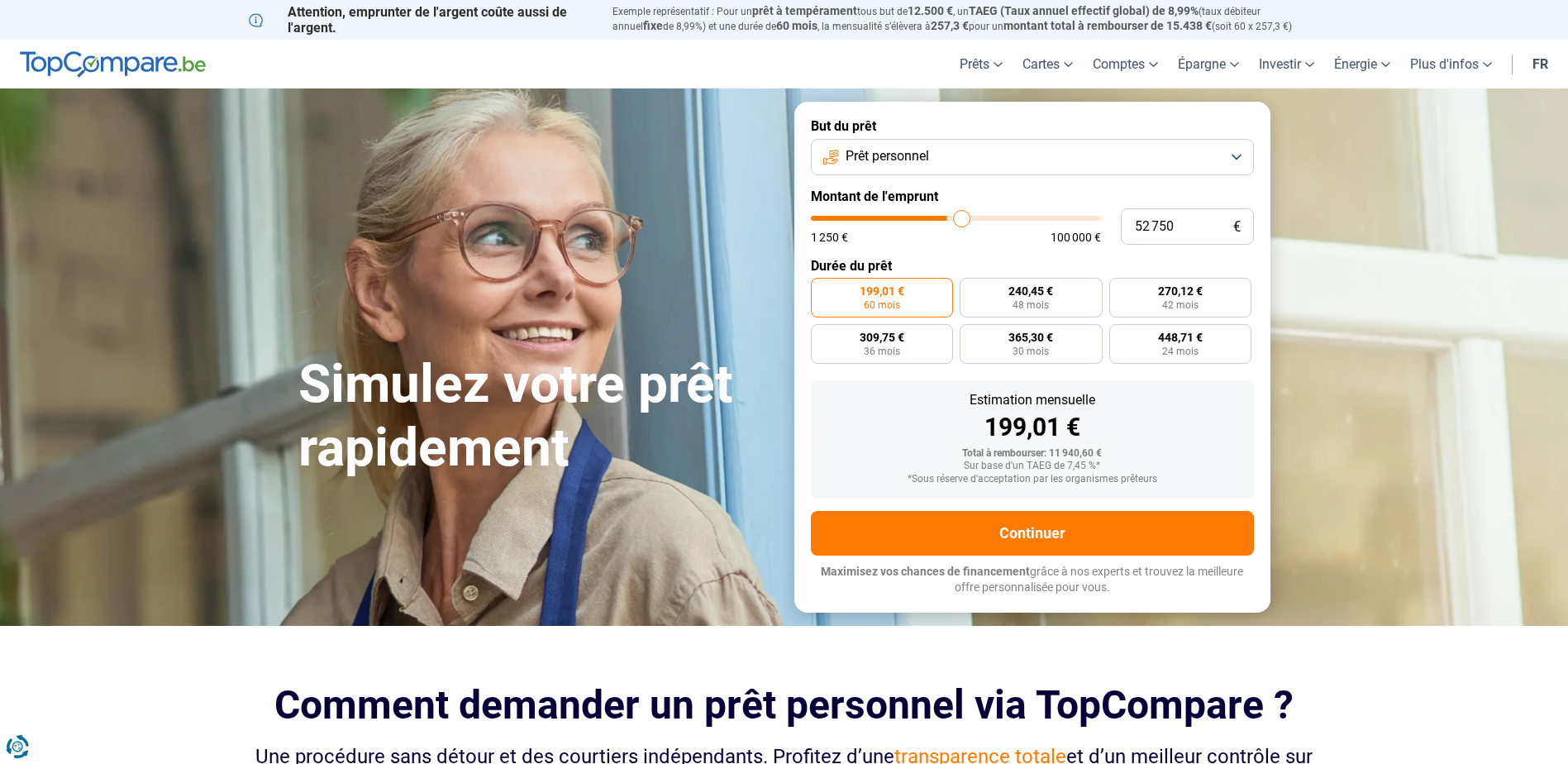
type input "53250"
type input "53 500"
type input "53500"
type input "54 000"
type input "54000"
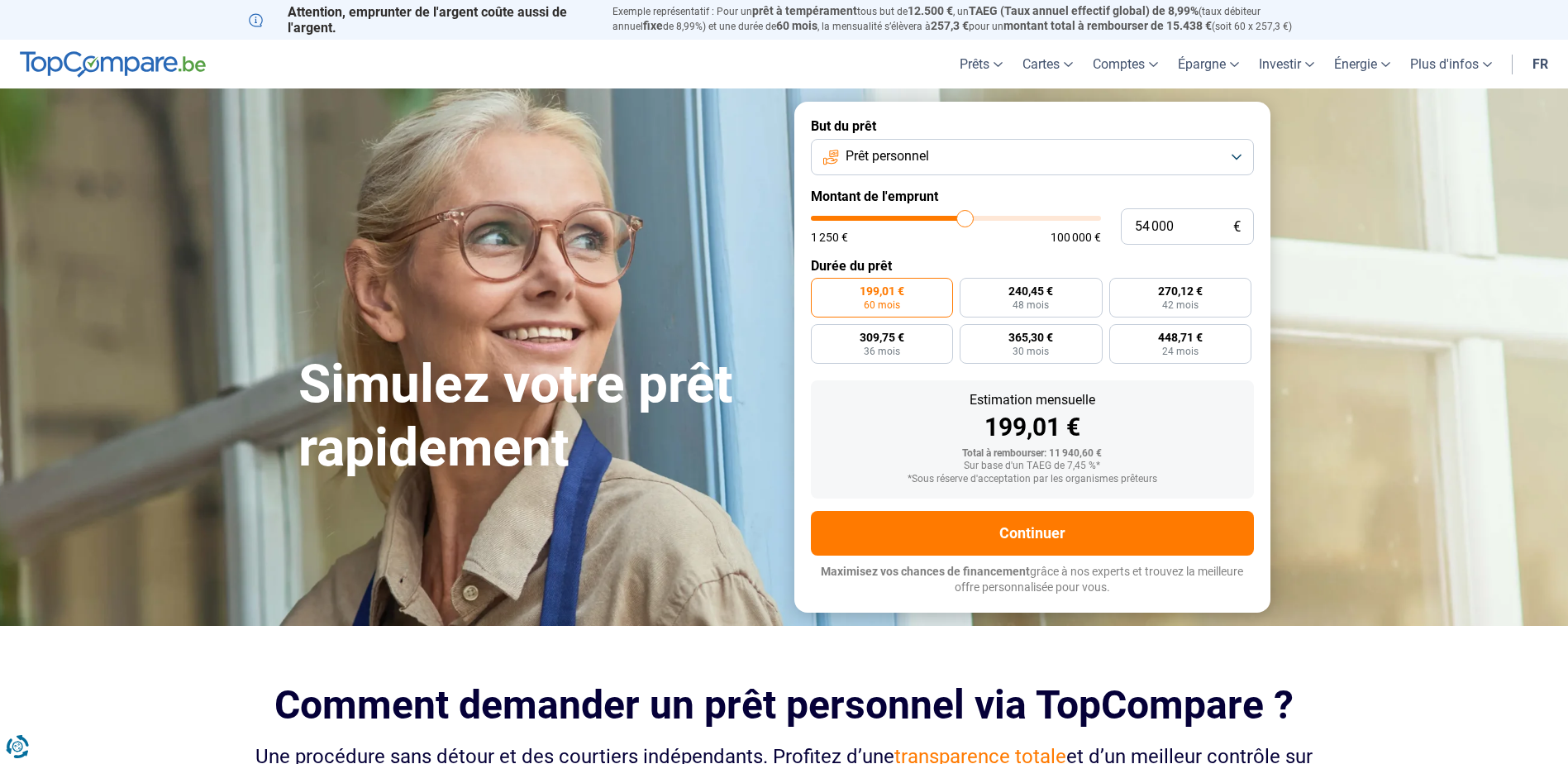
type input "54 250"
type input "54250"
type input "54 500"
type input "54500"
type input "54 750"
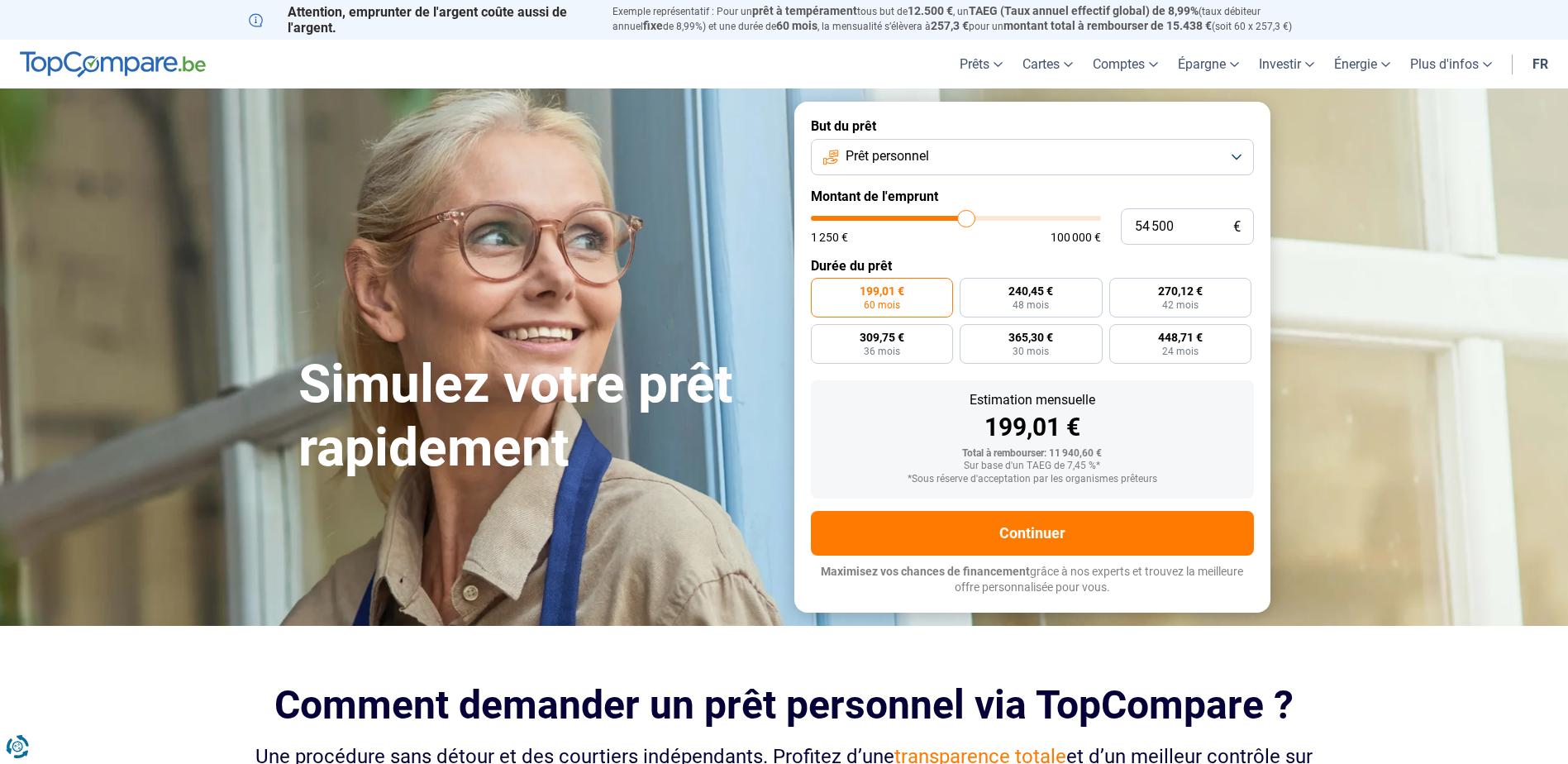
type input "54750"
type input "55 000"
type input "55000"
type input "55 500"
type input "55500"
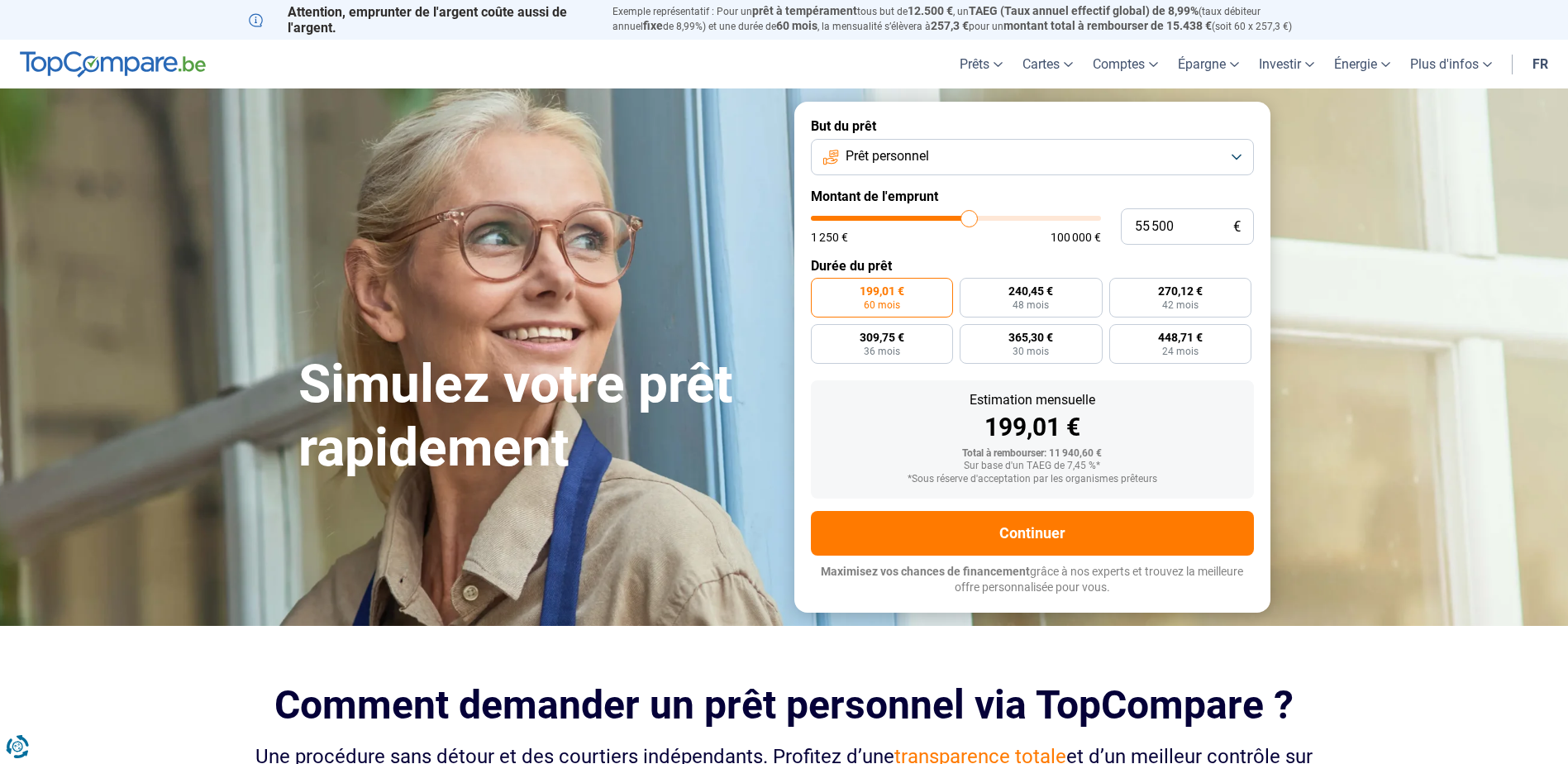
type input "55 750"
type input "55750"
type input "56 000"
type input "56000"
type input "56 250"
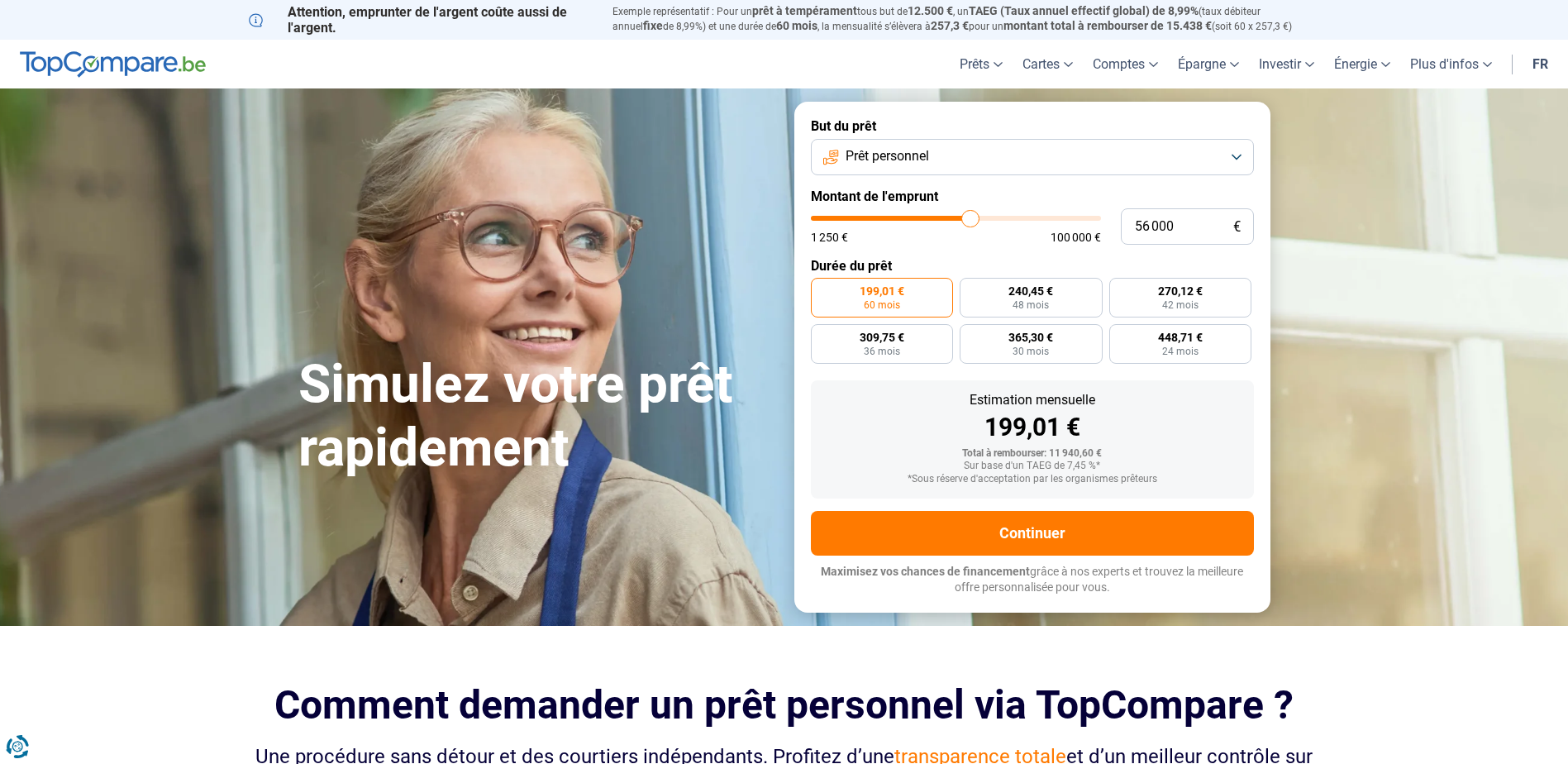
type input "56250"
type input "56 500"
type input "56500"
type input "57 000"
type input "57000"
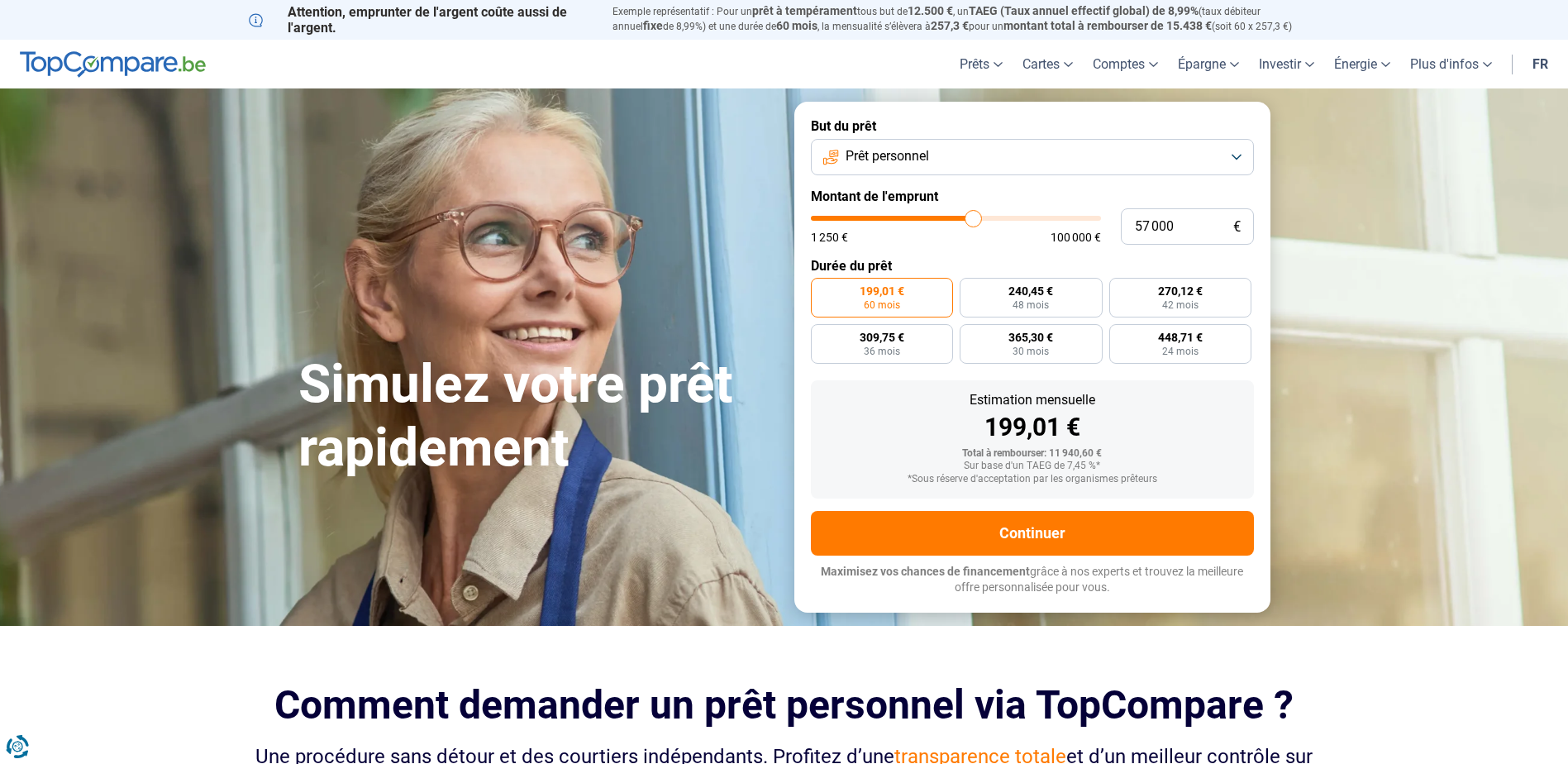
type input "57 250"
type input "57250"
type input "57 500"
type input "57500"
type input "57 750"
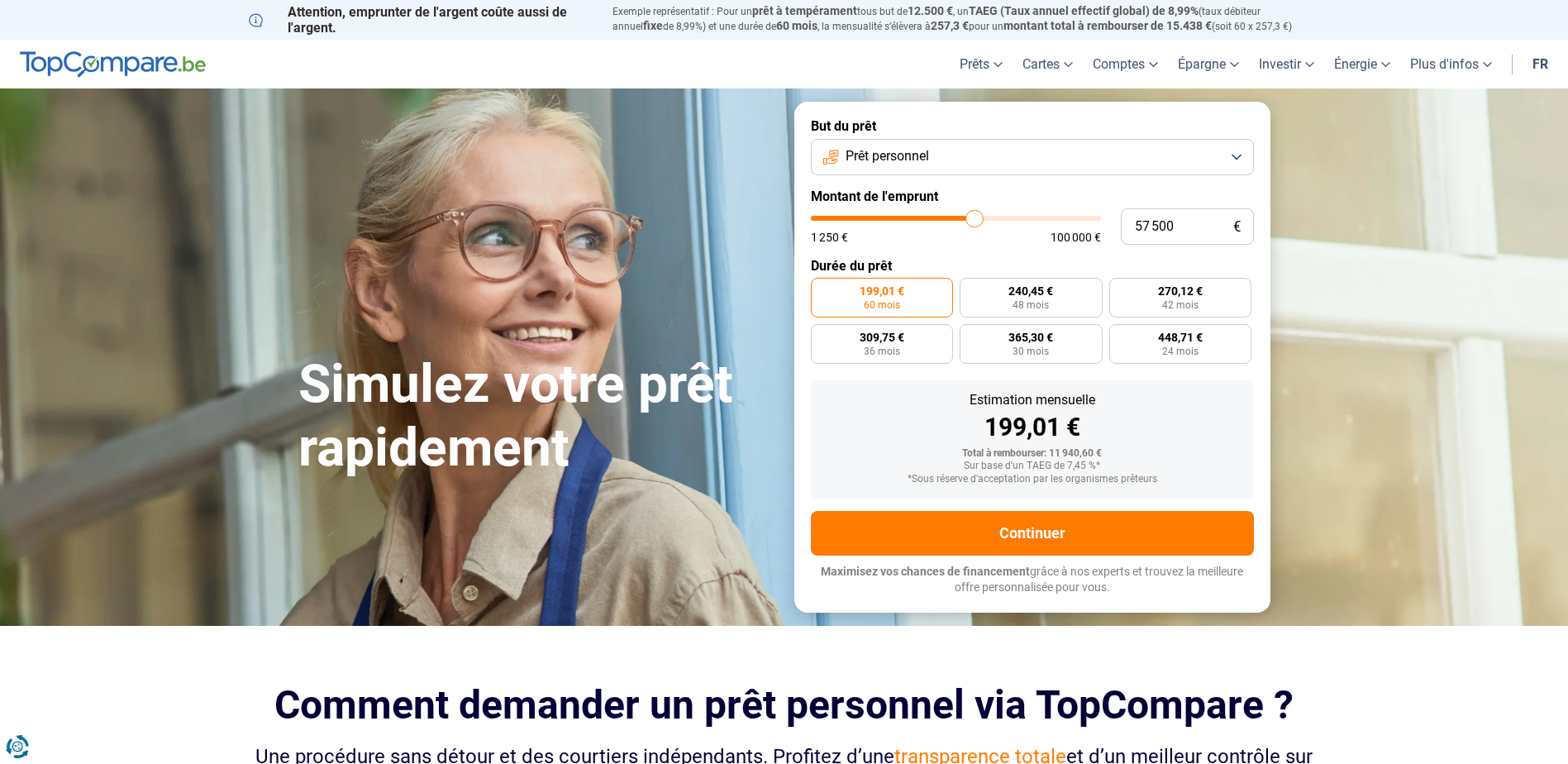
type input "57750"
type input "58 000"
type input "58000"
type input "58 500"
type input "58500"
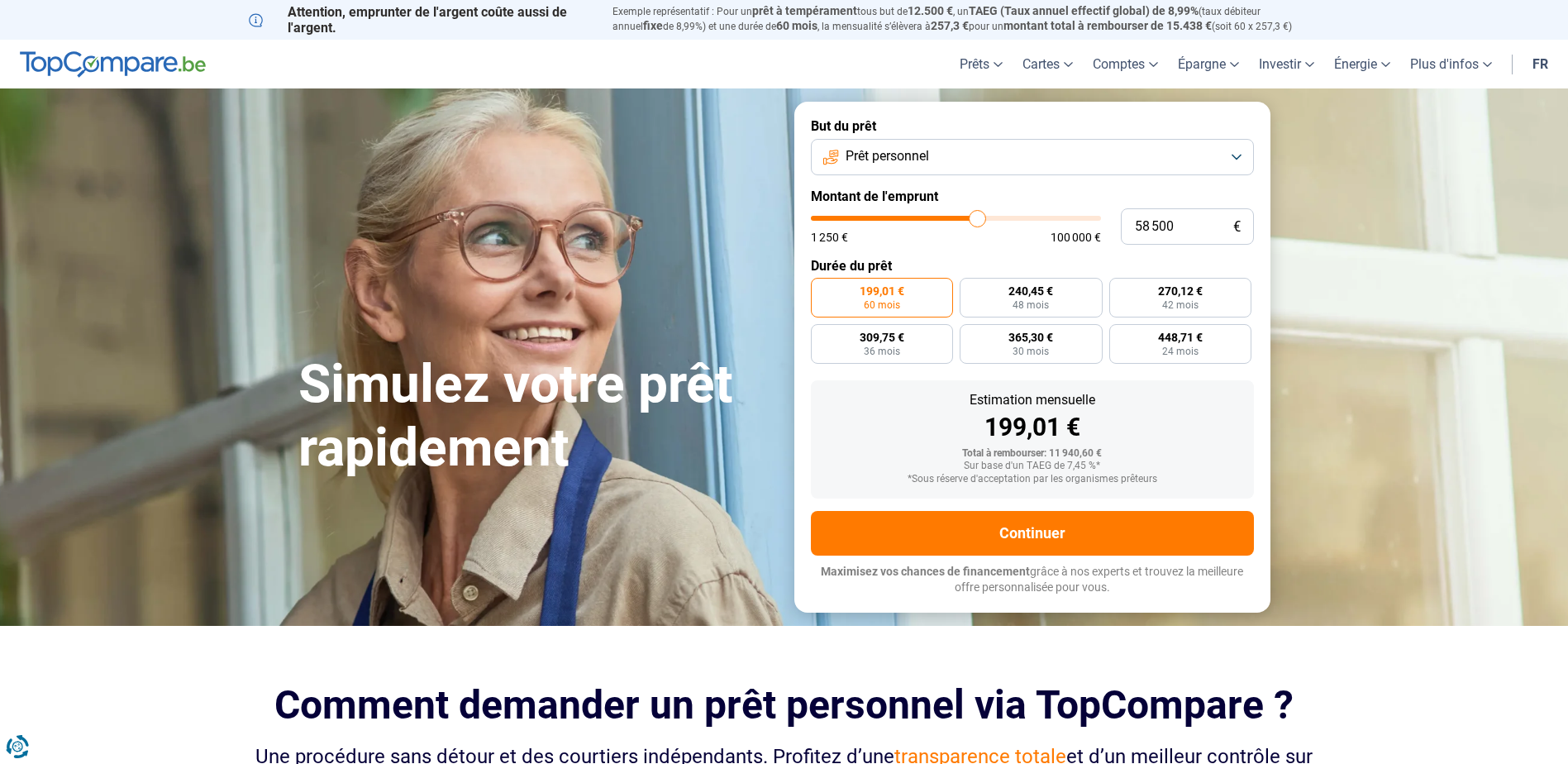
type input "58 750"
type input "58750"
type input "59 250"
type input "59250"
type input "59 500"
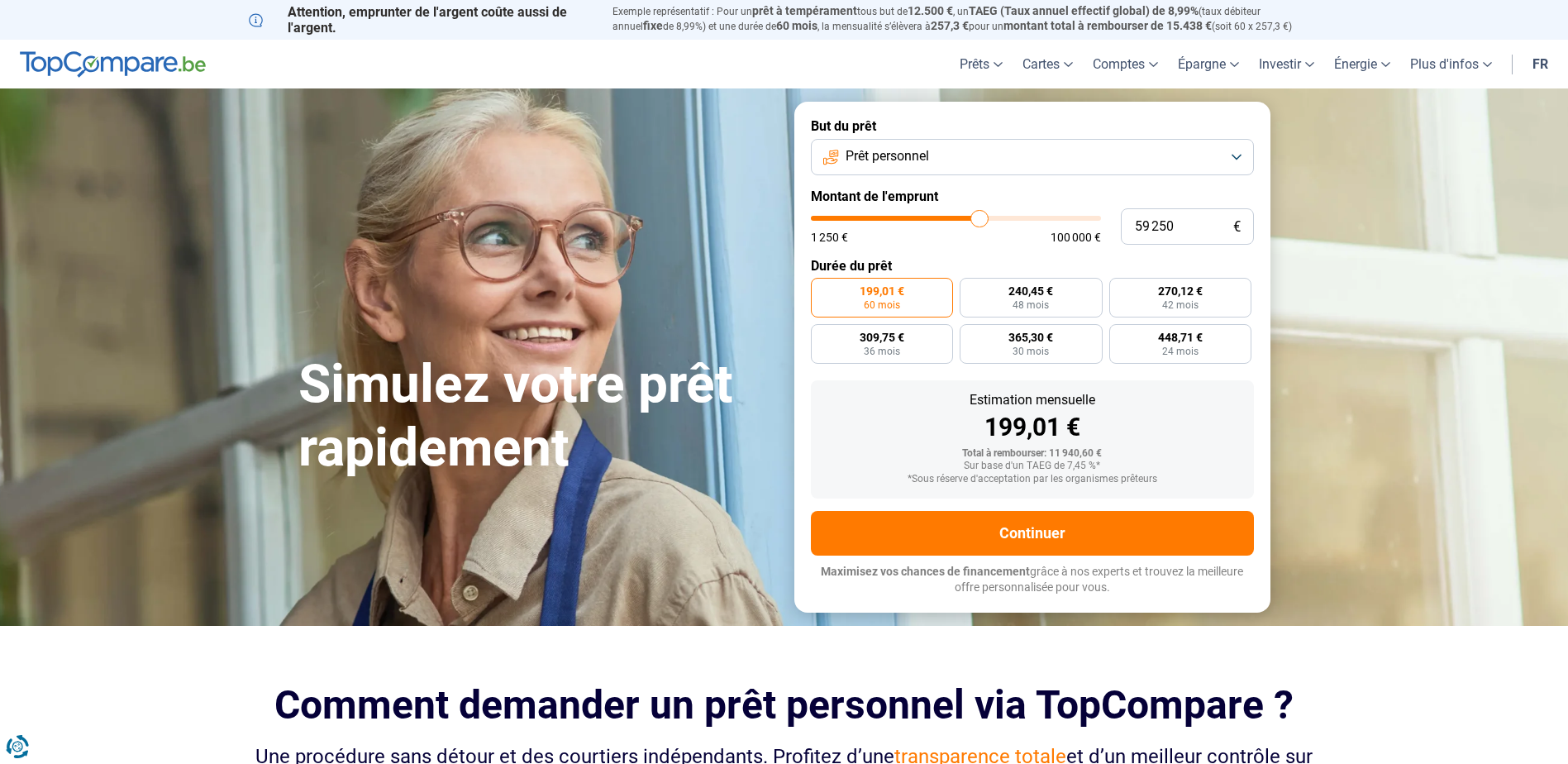
type input "59500"
type input "60 000"
type input "60000"
type input "60 250"
type input "60250"
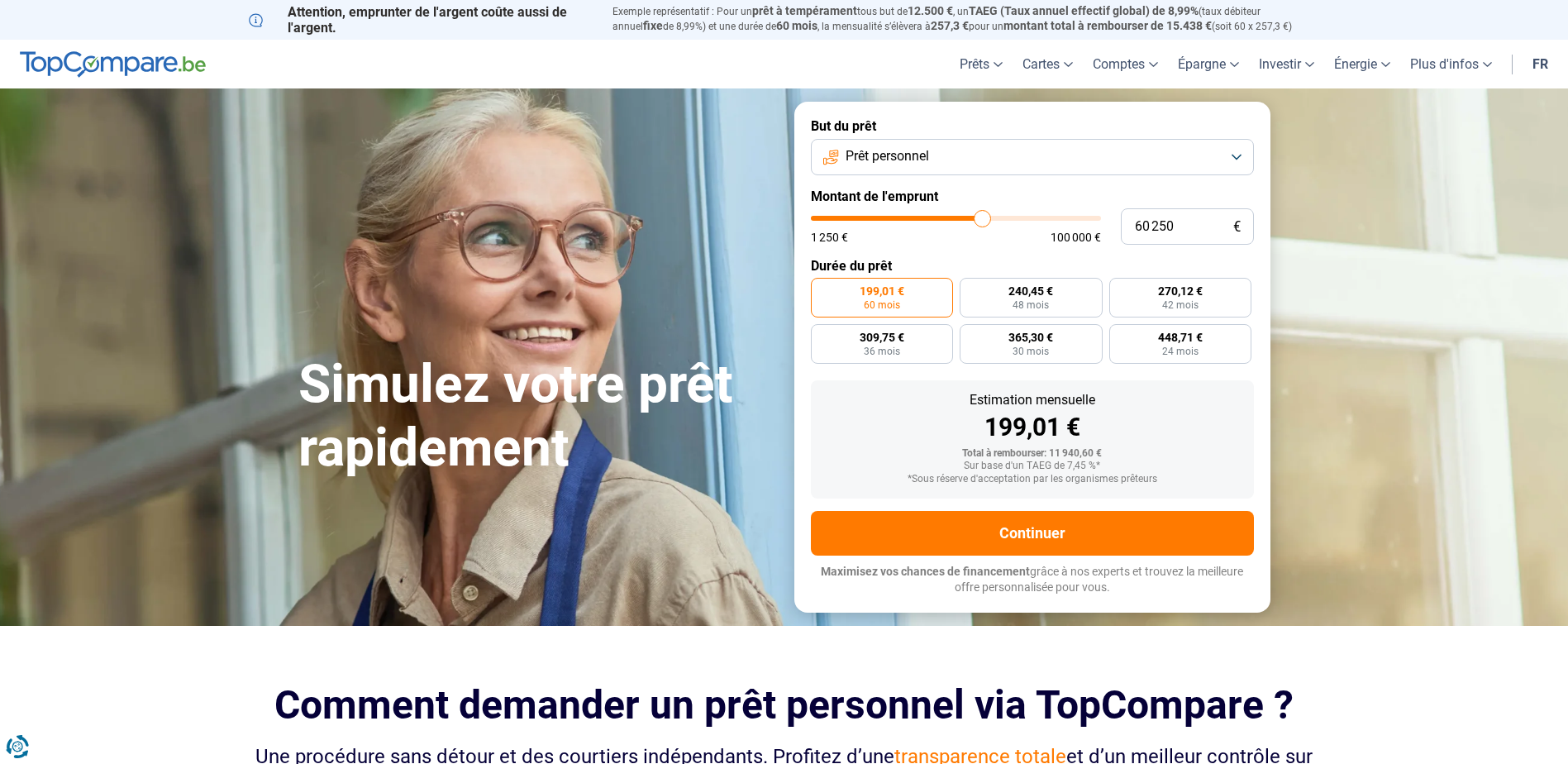
type input "60 500"
type input "60500"
type input "60 750"
type input "60750"
type input "60 500"
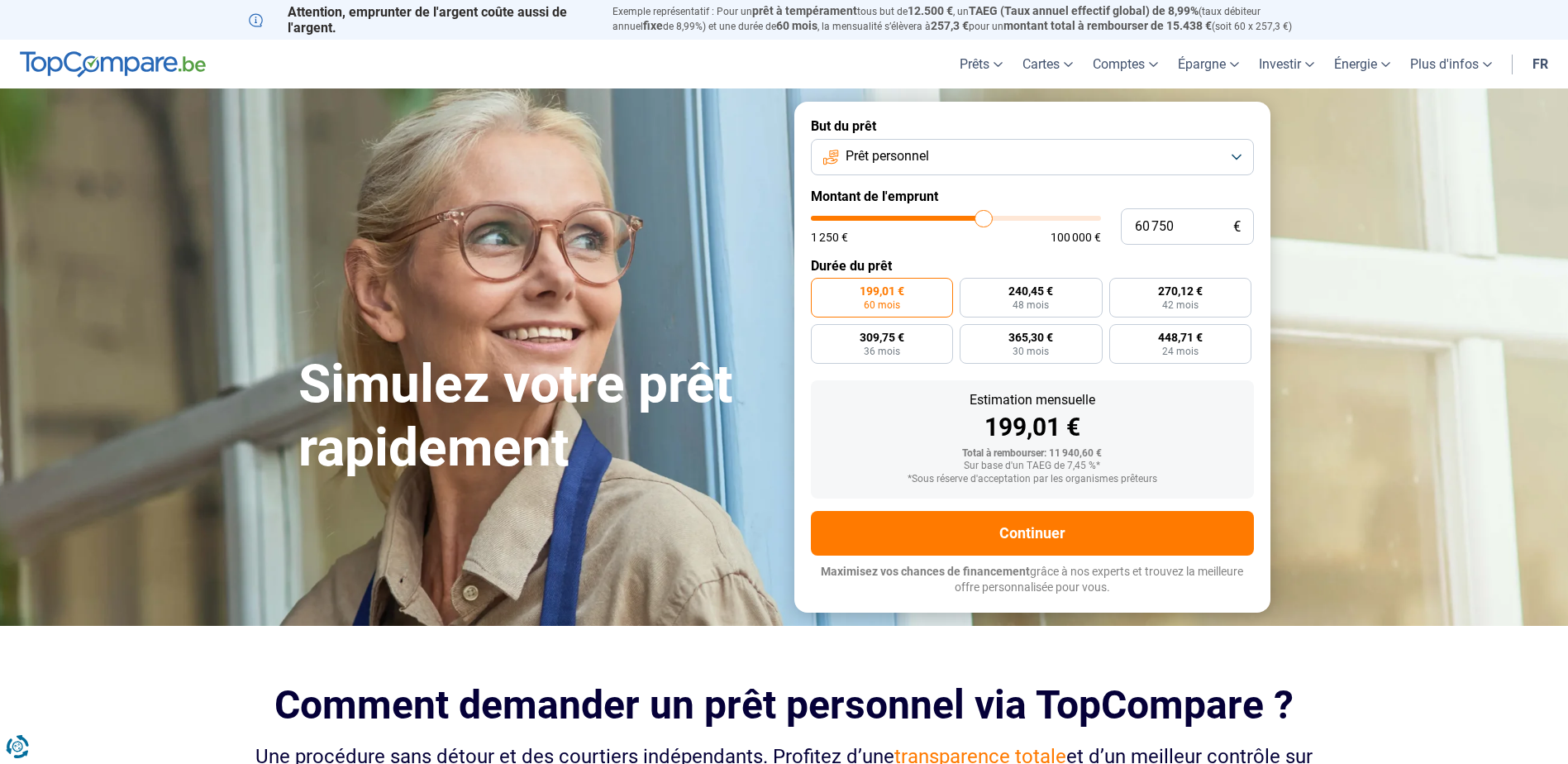
type input "60500"
type input "60 250"
type input "60250"
type input "60 000"
type input "60000"
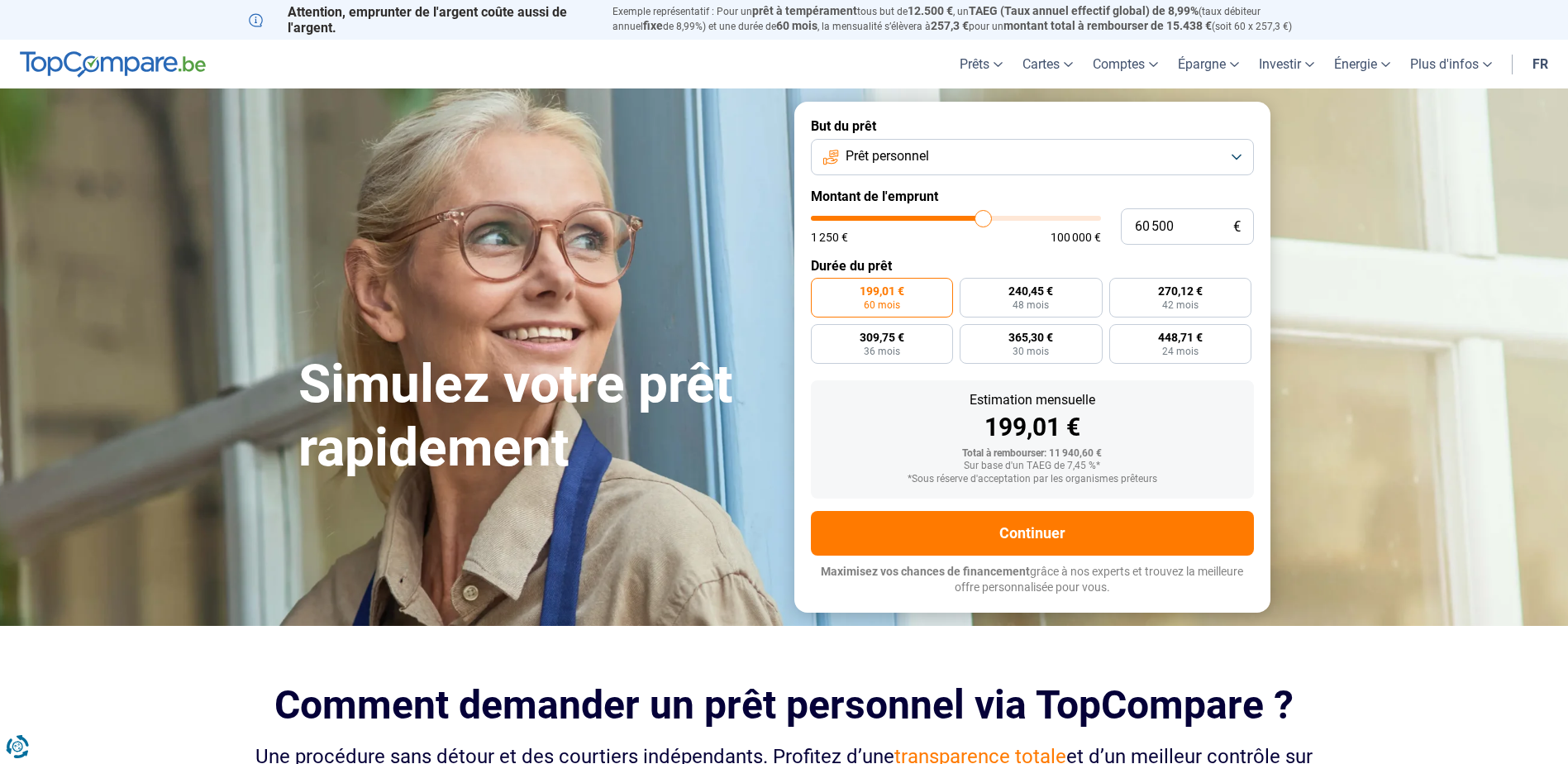
drag, startPoint x: 844, startPoint y: 222, endPoint x: 983, endPoint y: 221, distance: 139.0
click at [983, 221] on input "range" at bounding box center [956, 219] width 290 height 5
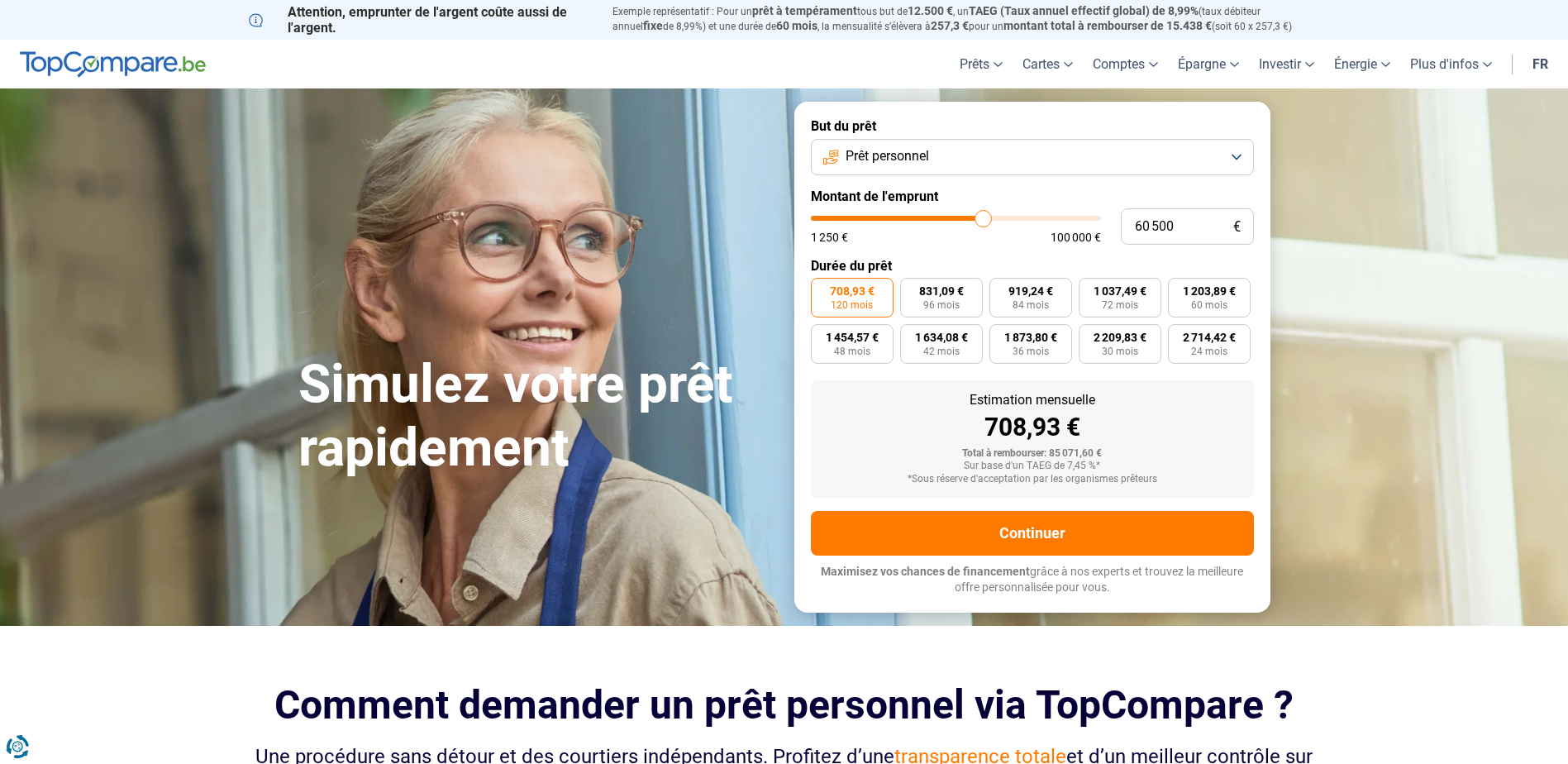
click at [1218, 149] on button "Prêt personnel" at bounding box center [1032, 157] width 443 height 37
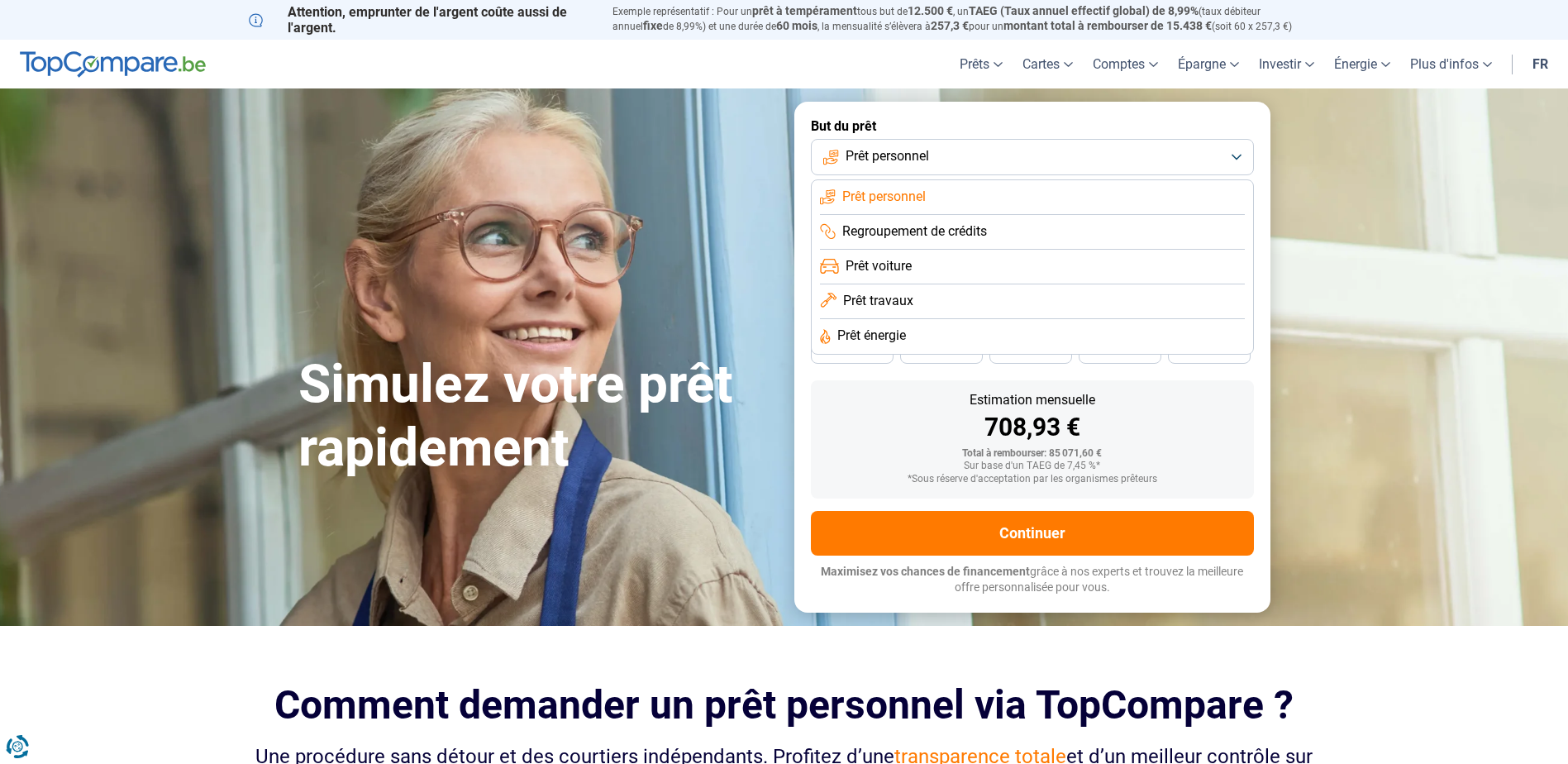
click at [953, 302] on li "Prêt travaux" at bounding box center [1032, 302] width 425 height 35
